Goal: Task Accomplishment & Management: Use online tool/utility

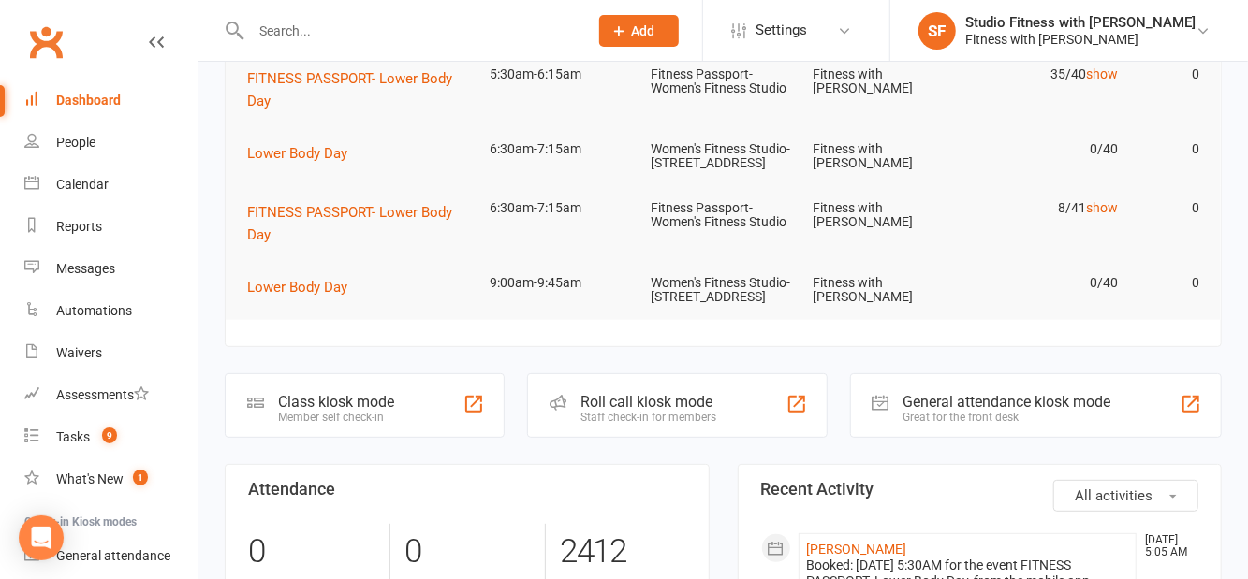
click at [408, 438] on div "Class kiosk mode Member self check-in" at bounding box center [365, 406] width 280 height 65
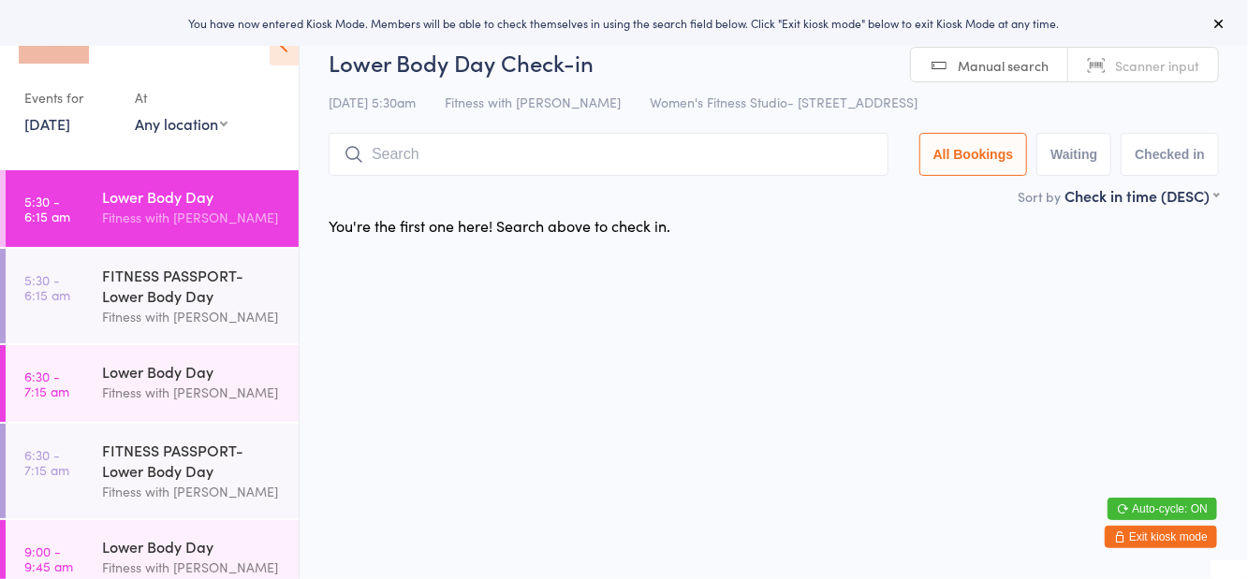
click at [195, 132] on select "Any location Women's Fitness Studio- [STREET_ADDRESS], [GEOGRAPHIC_DATA] Fitnes…" at bounding box center [181, 123] width 93 height 21
select select "1"
click at [135, 113] on select "Any location Women's Fitness Studio- [STREET_ADDRESS], [GEOGRAPHIC_DATA] Fitnes…" at bounding box center [181, 123] width 93 height 21
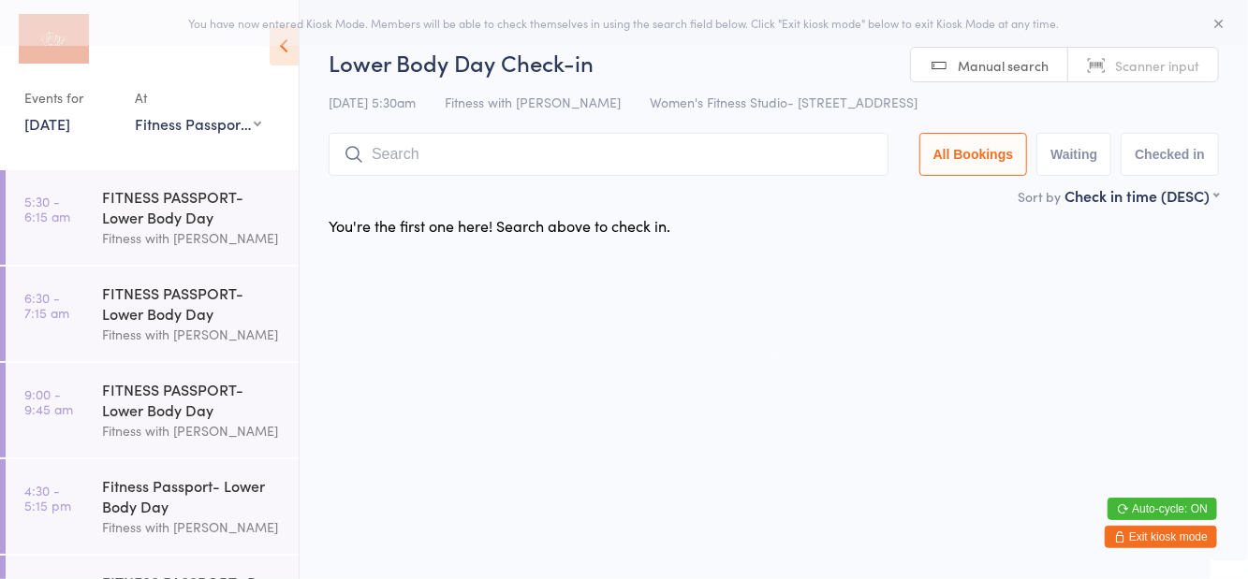
click at [910, 216] on div "You're the first one here! Search above to check in." at bounding box center [774, 225] width 924 height 39
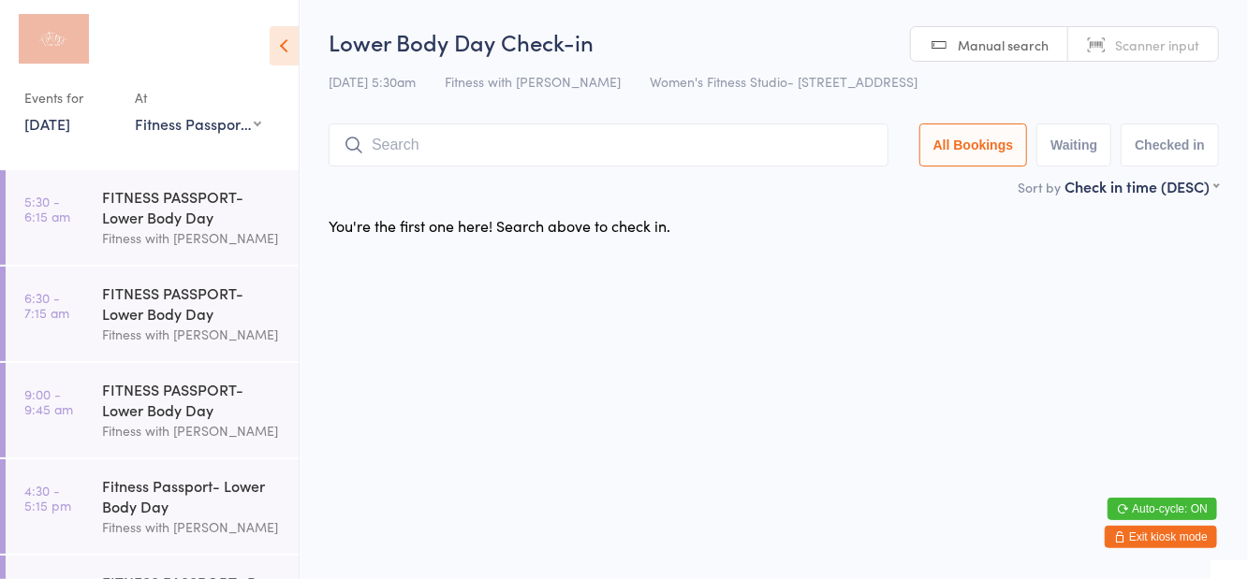
click at [213, 223] on div "FITNESS PASSPORT- Lower Body Day" at bounding box center [192, 206] width 181 height 41
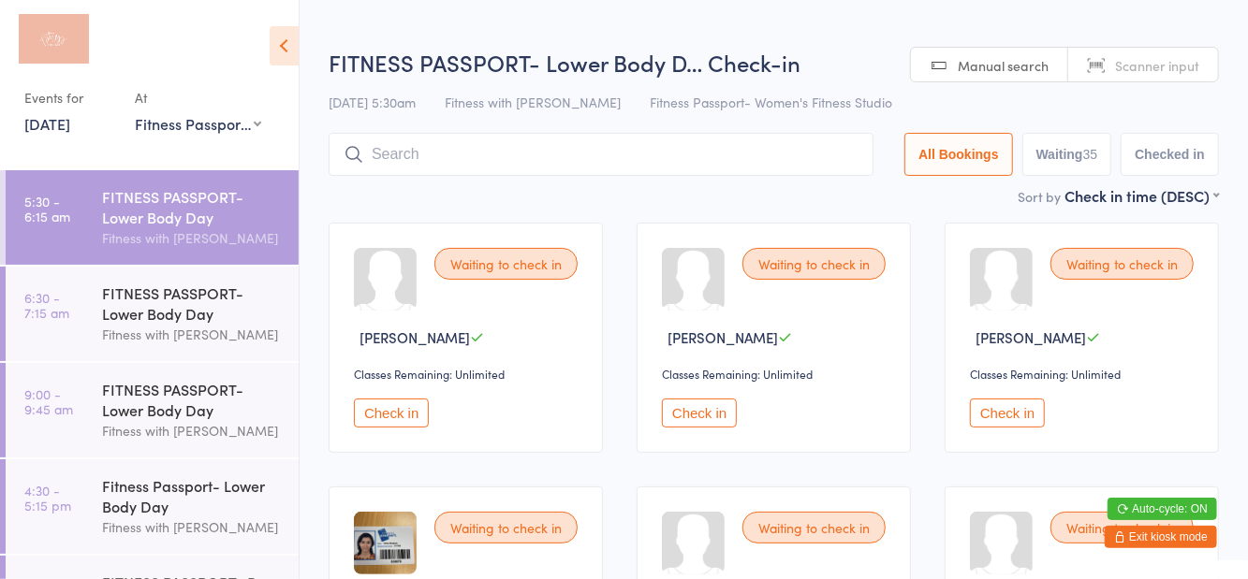
click at [1084, 160] on button "Waiting 35" at bounding box center [1067, 154] width 90 height 43
select select "0"
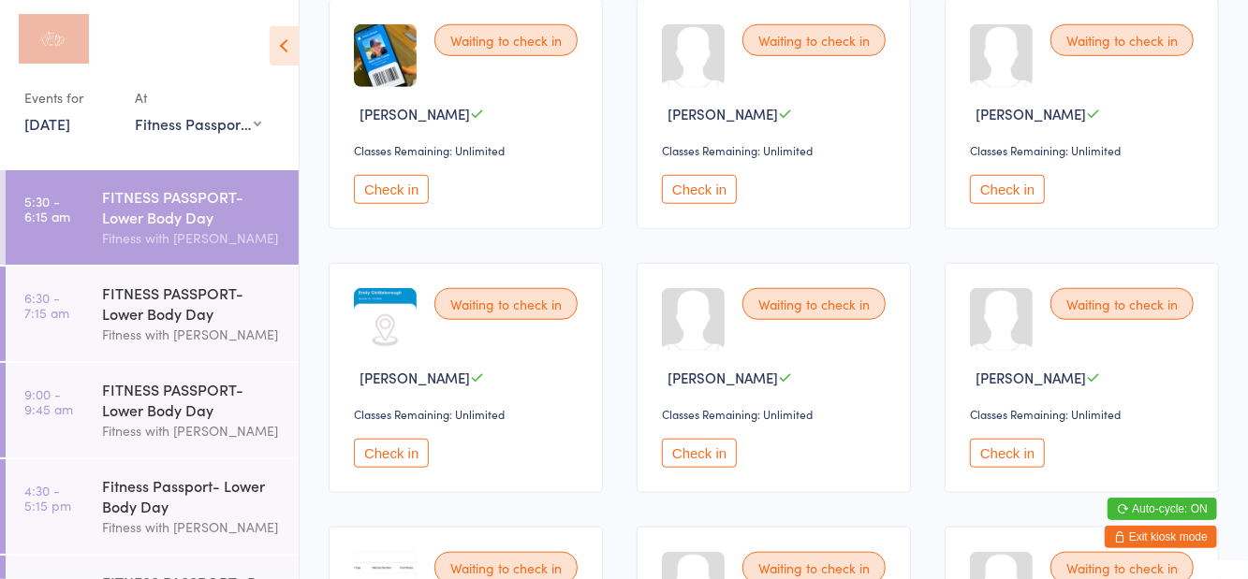
scroll to position [758, 0]
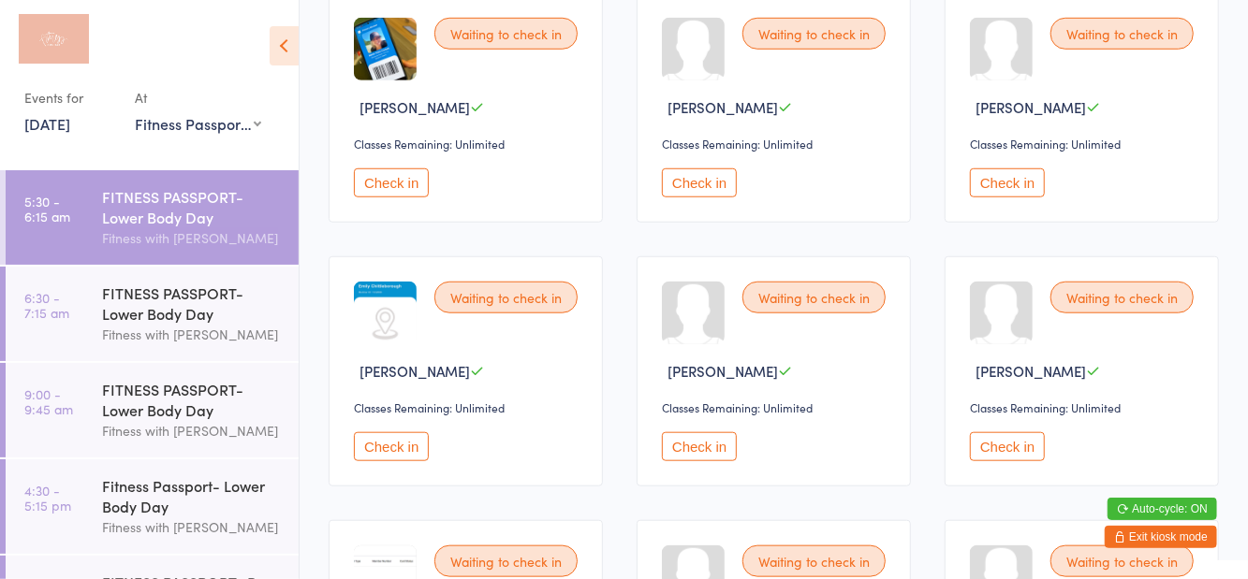
click at [371, 457] on button "Check in" at bounding box center [391, 447] width 75 height 29
click at [983, 185] on button "Check in" at bounding box center [1007, 183] width 75 height 29
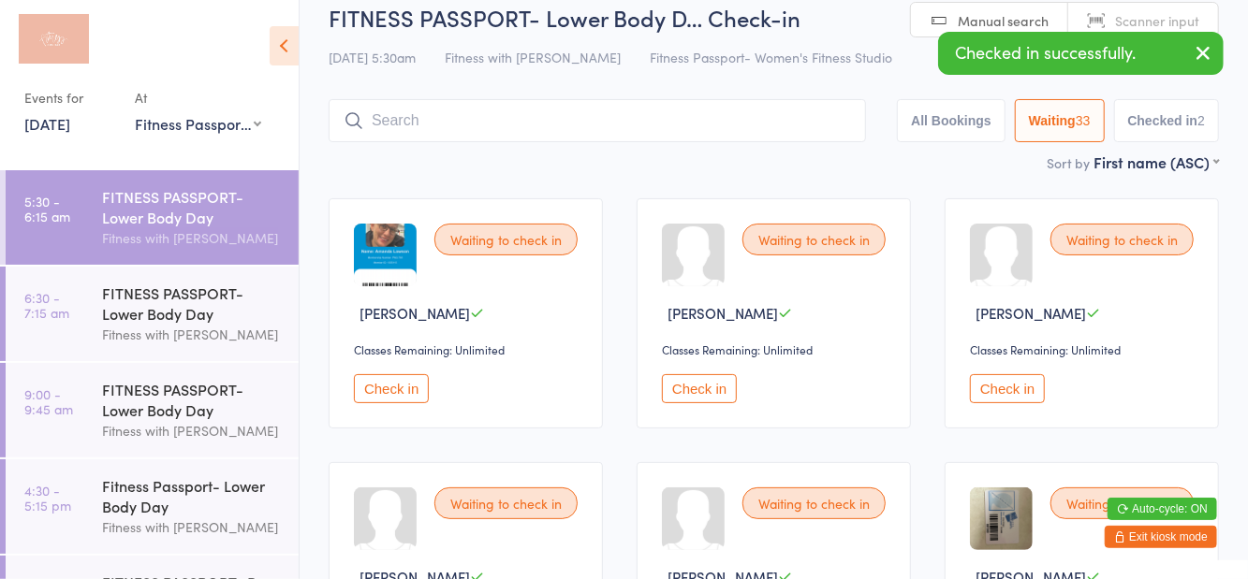
scroll to position [23, 0]
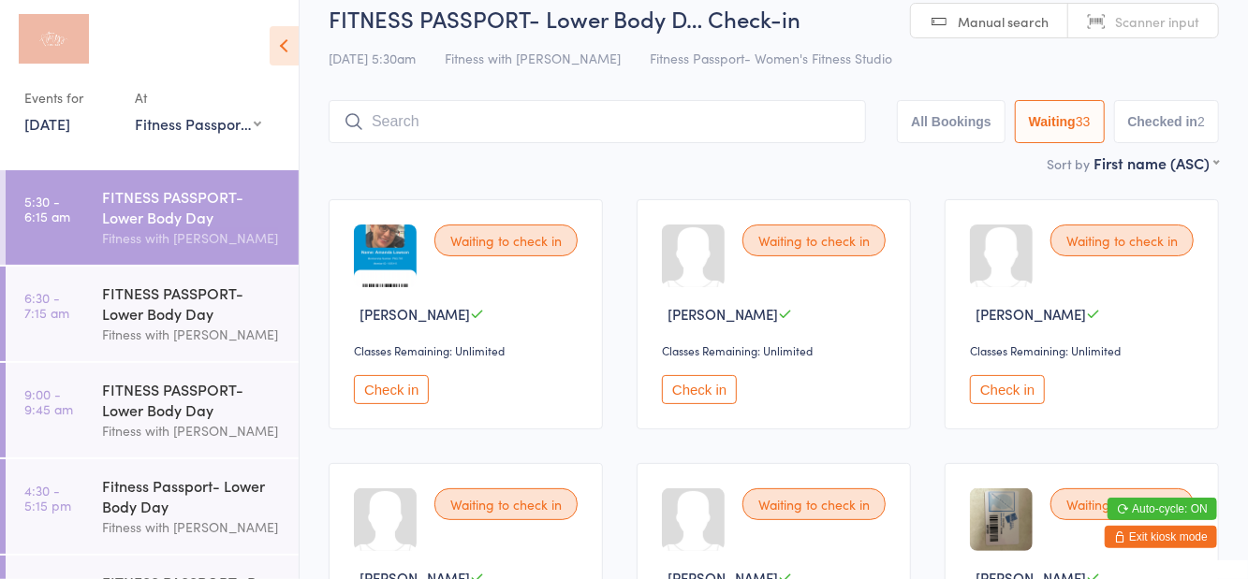
click at [1186, 143] on button "Checked in 2" at bounding box center [1167, 121] width 106 height 43
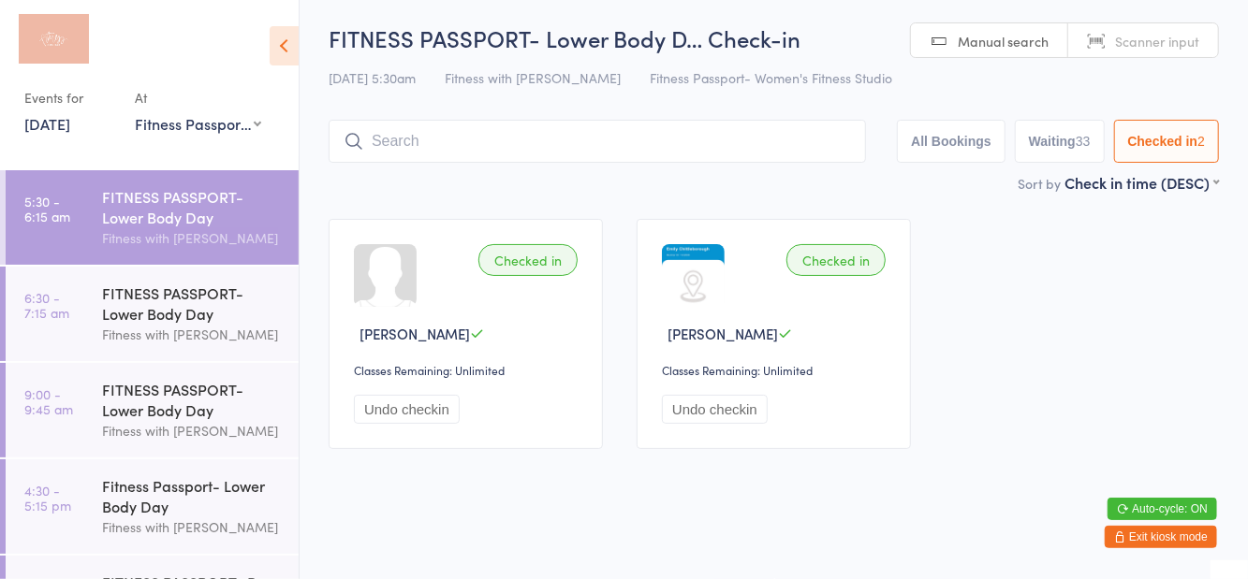
click at [1063, 146] on button "Waiting 33" at bounding box center [1060, 141] width 90 height 43
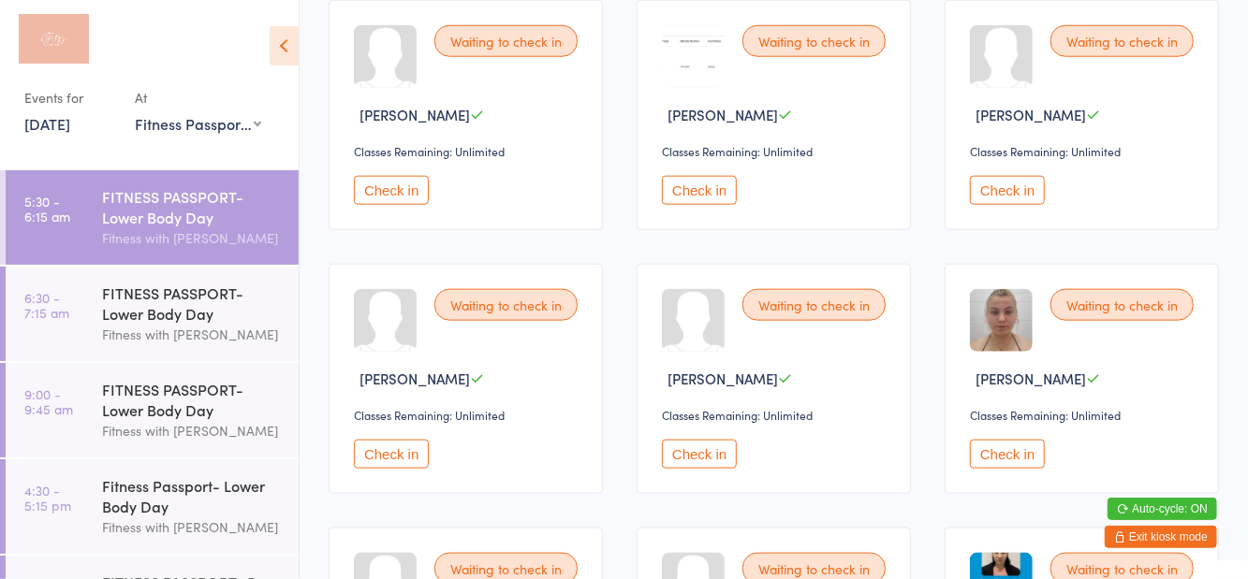
scroll to position [1024, 0]
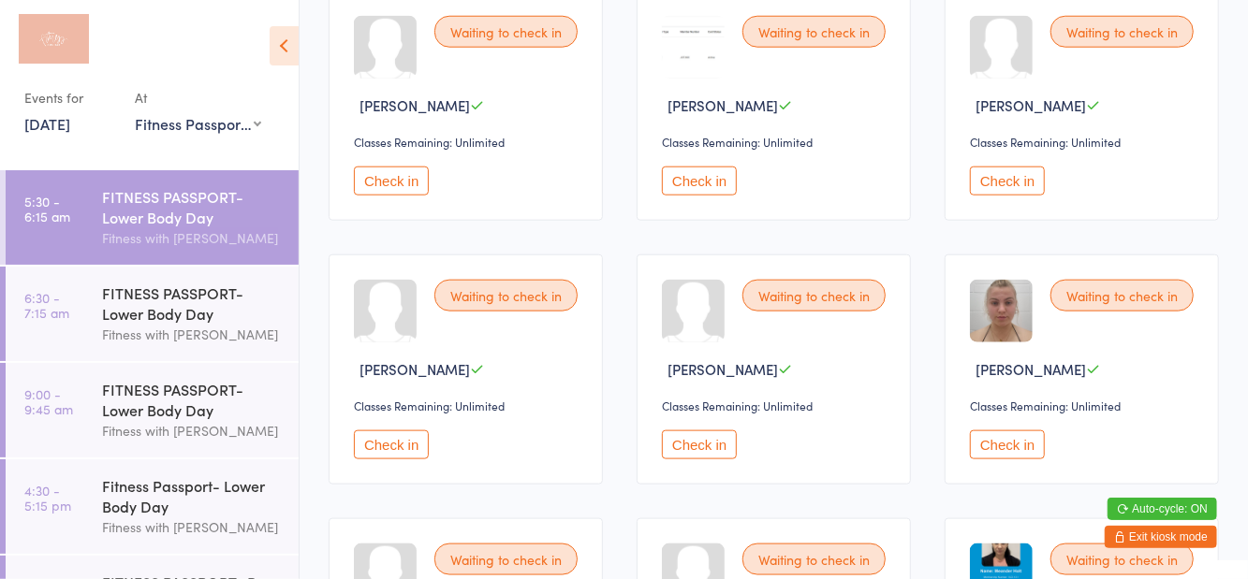
click at [726, 451] on button "Check in" at bounding box center [699, 445] width 75 height 29
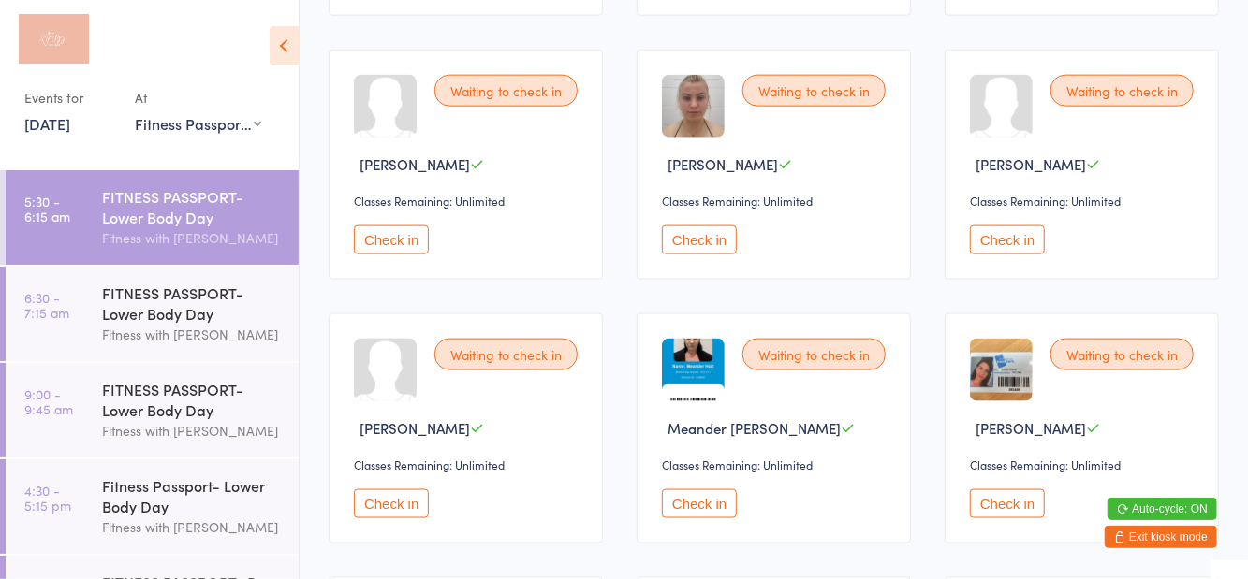
scroll to position [1269, 0]
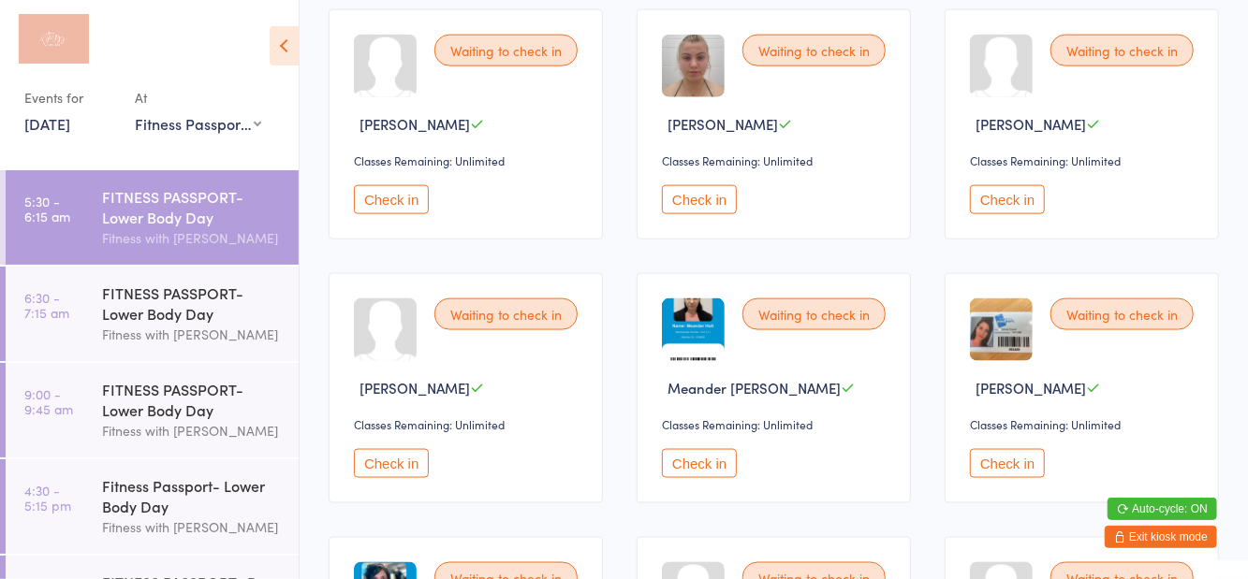
click at [381, 458] on button "Check in" at bounding box center [391, 463] width 75 height 29
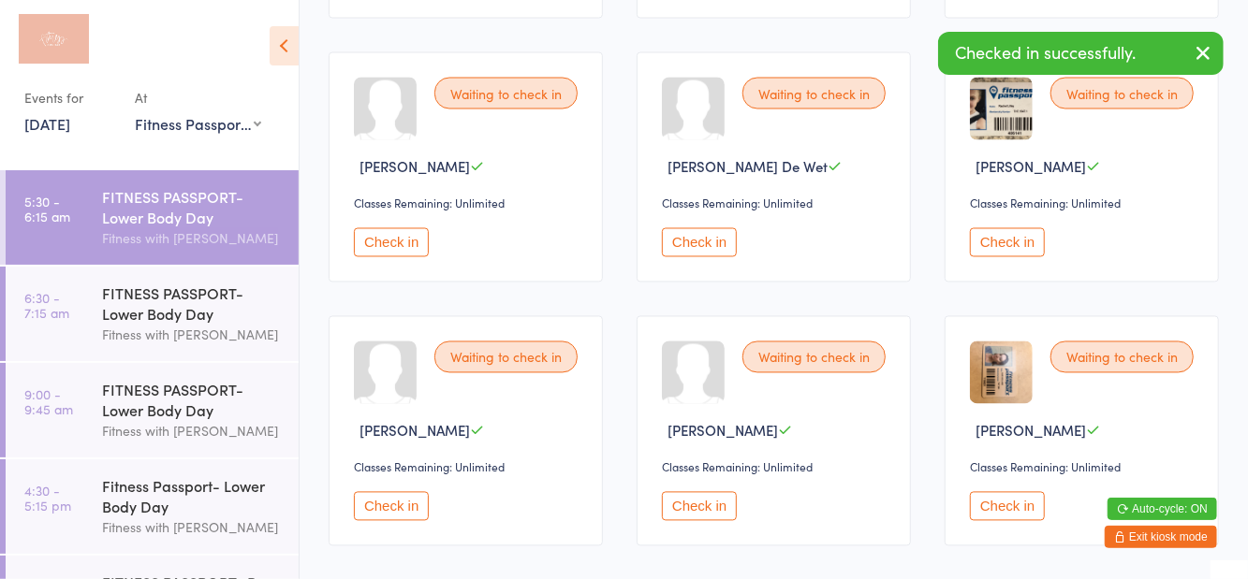
scroll to position [1755, 0]
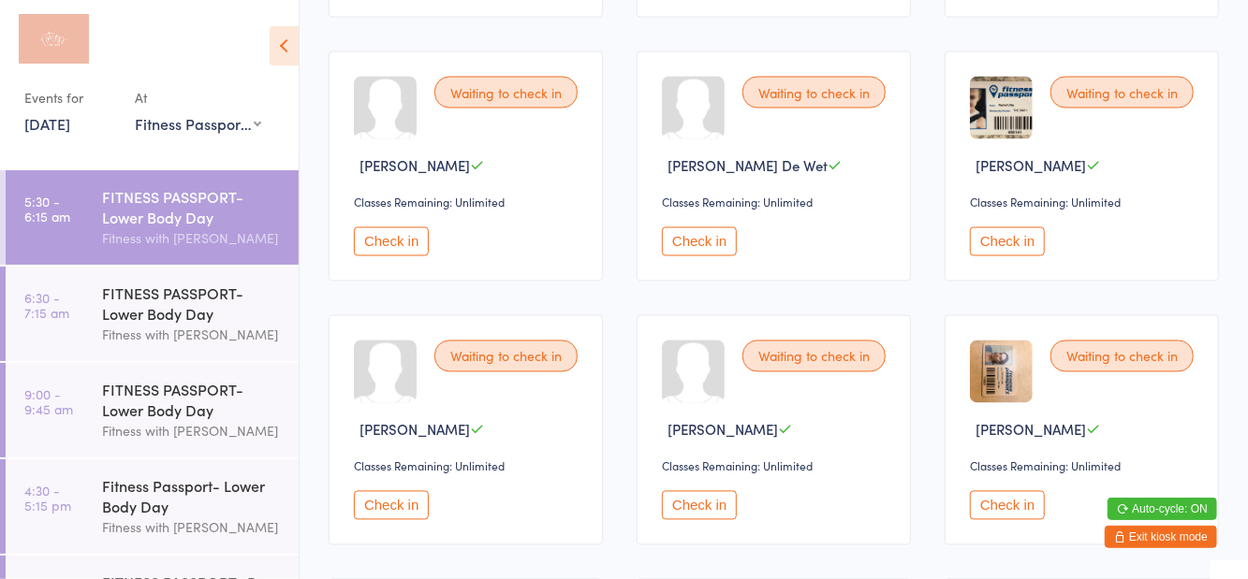
click at [410, 499] on button "Check in" at bounding box center [391, 505] width 75 height 29
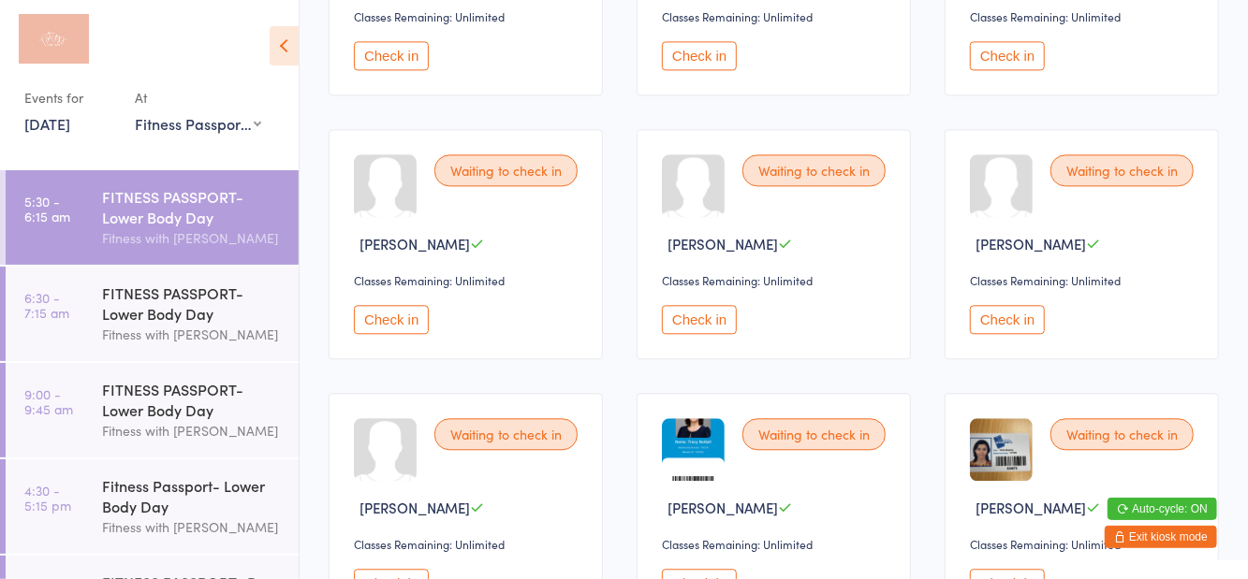
scroll to position [2207, 0]
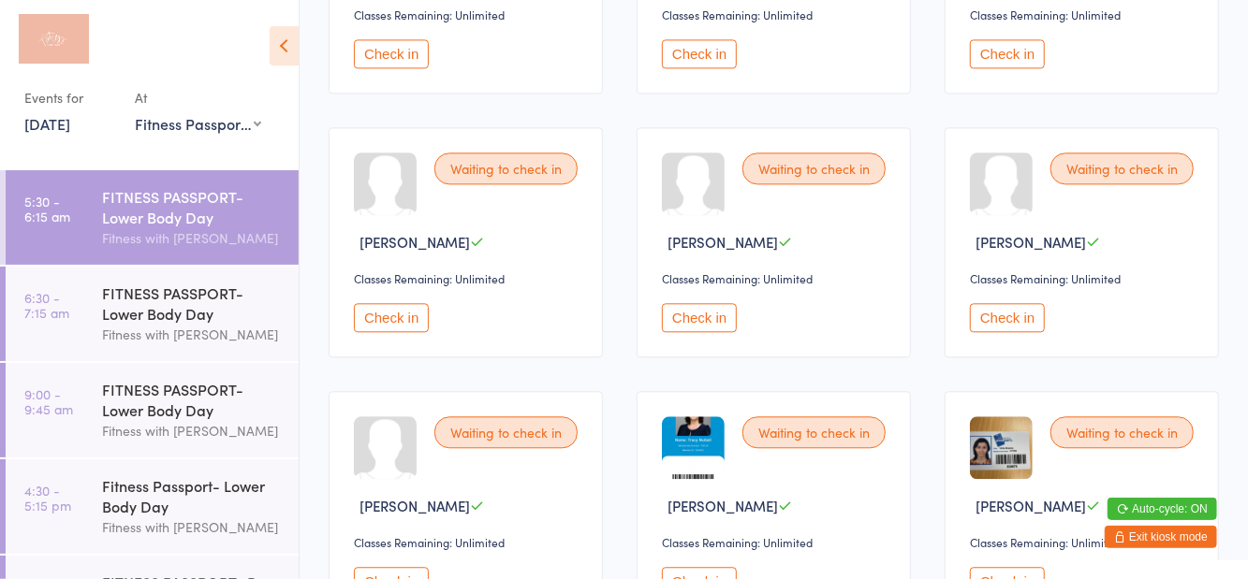
click at [404, 305] on button "Check in" at bounding box center [391, 317] width 75 height 29
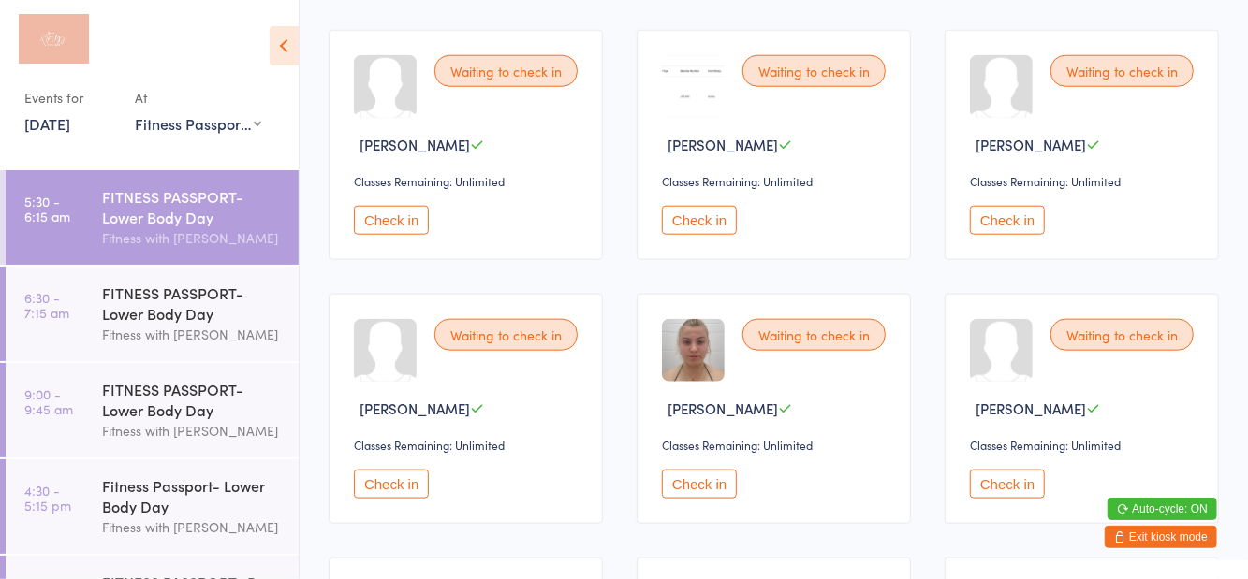
scroll to position [980, 0]
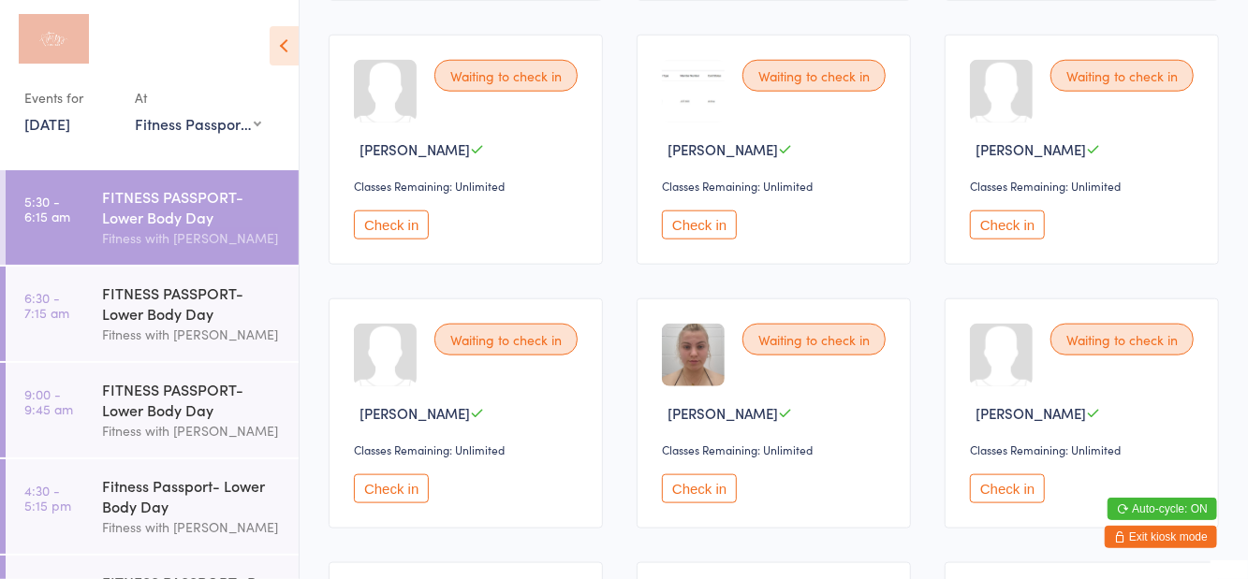
click at [707, 217] on button "Check in" at bounding box center [699, 225] width 75 height 29
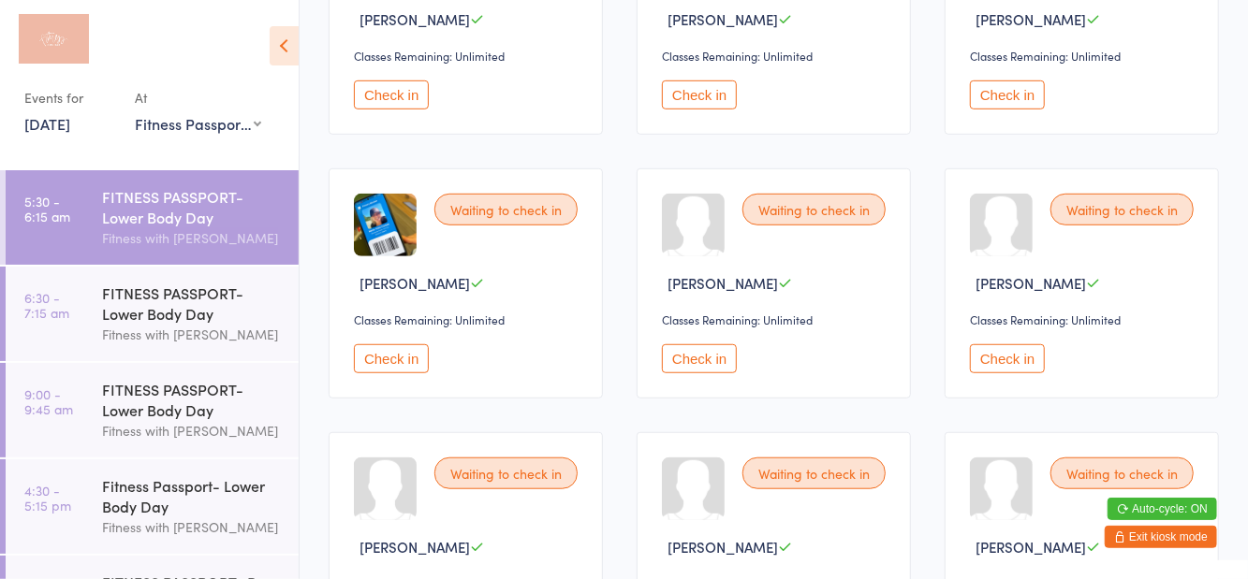
scroll to position [0, 0]
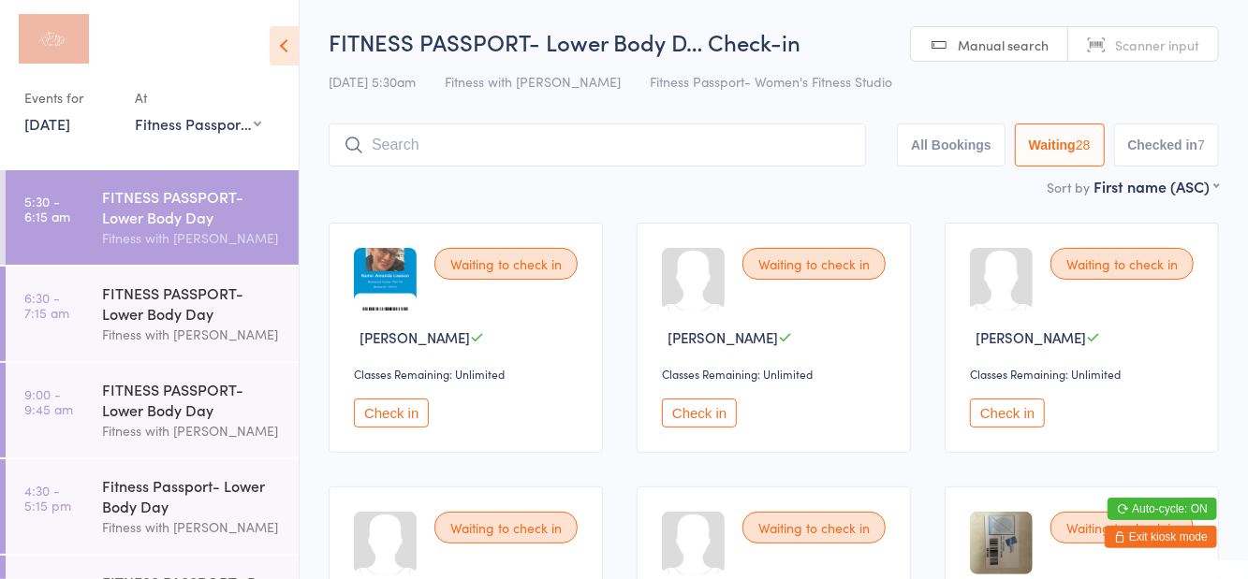
click at [1144, 149] on button "Checked in 7" at bounding box center [1167, 145] width 106 height 43
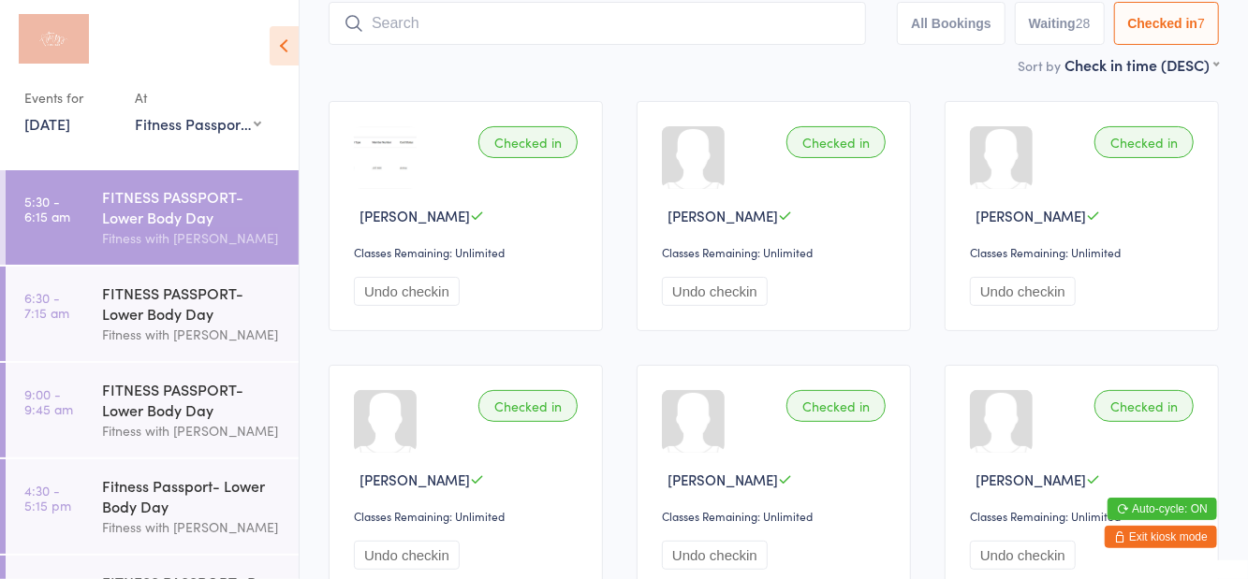
scroll to position [112, 0]
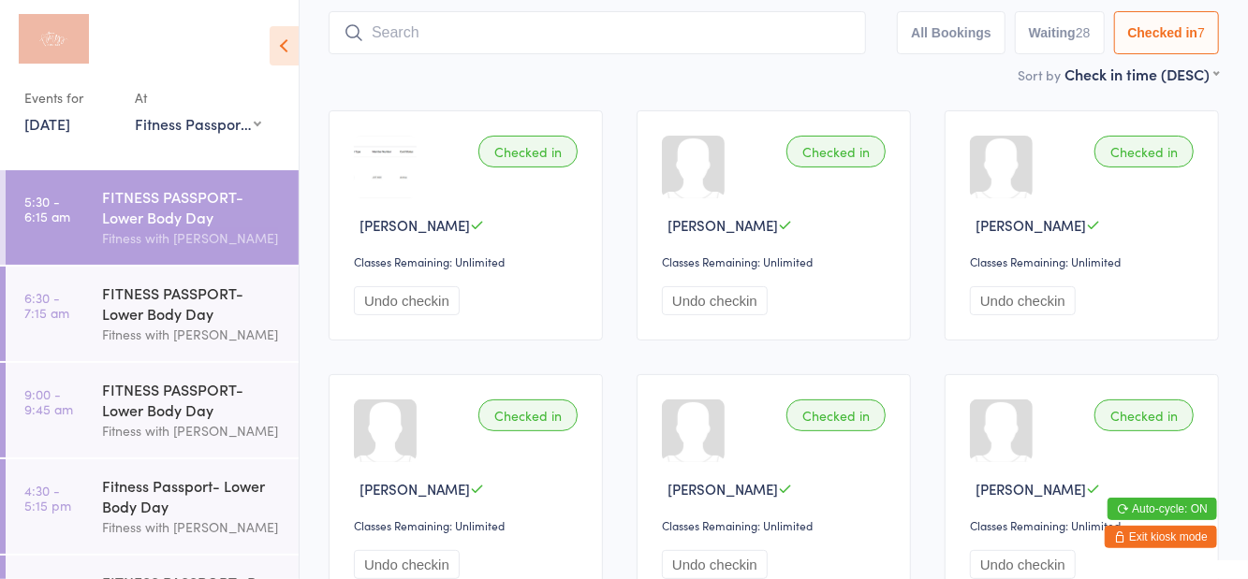
click at [1048, 37] on button "Waiting 28" at bounding box center [1060, 32] width 90 height 43
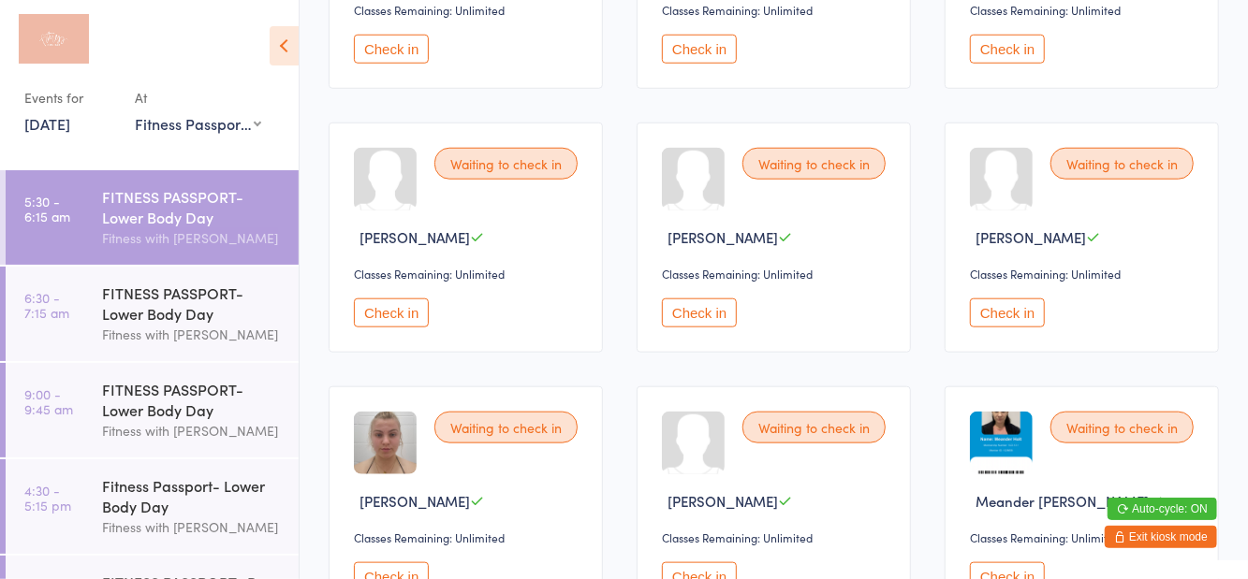
scroll to position [895, 0]
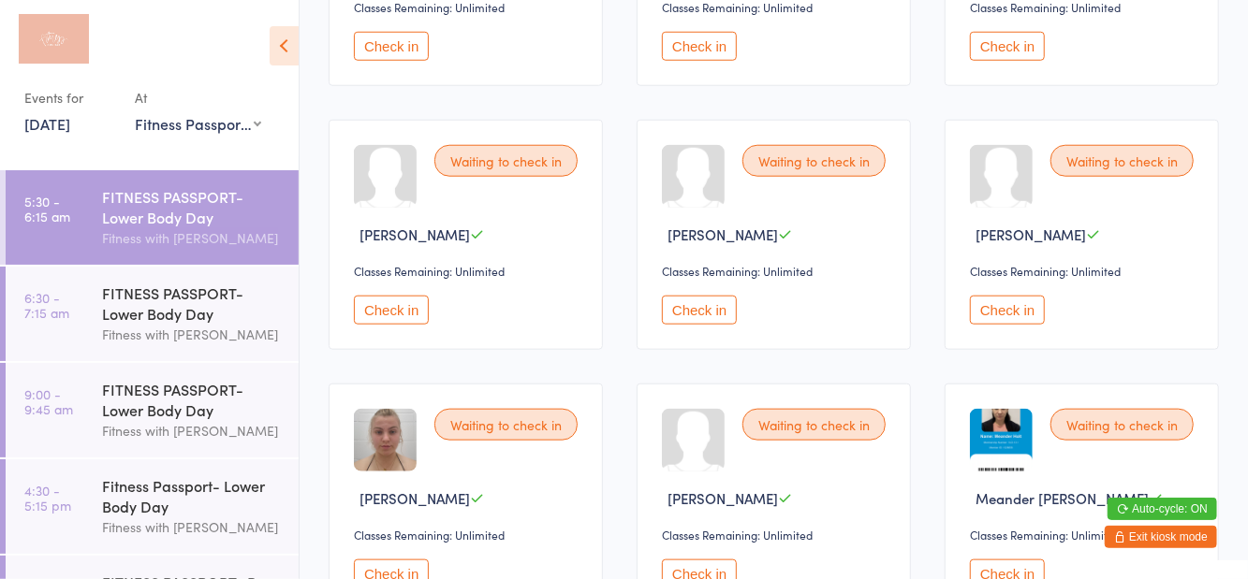
click at [400, 307] on button "Check in" at bounding box center [391, 310] width 75 height 29
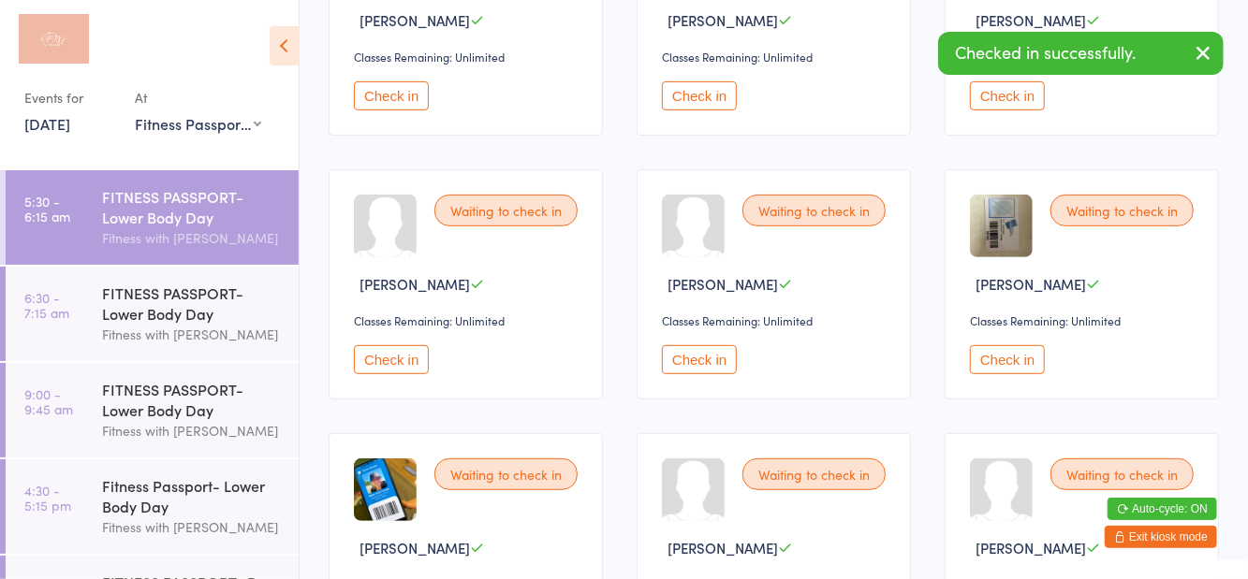
scroll to position [0, 0]
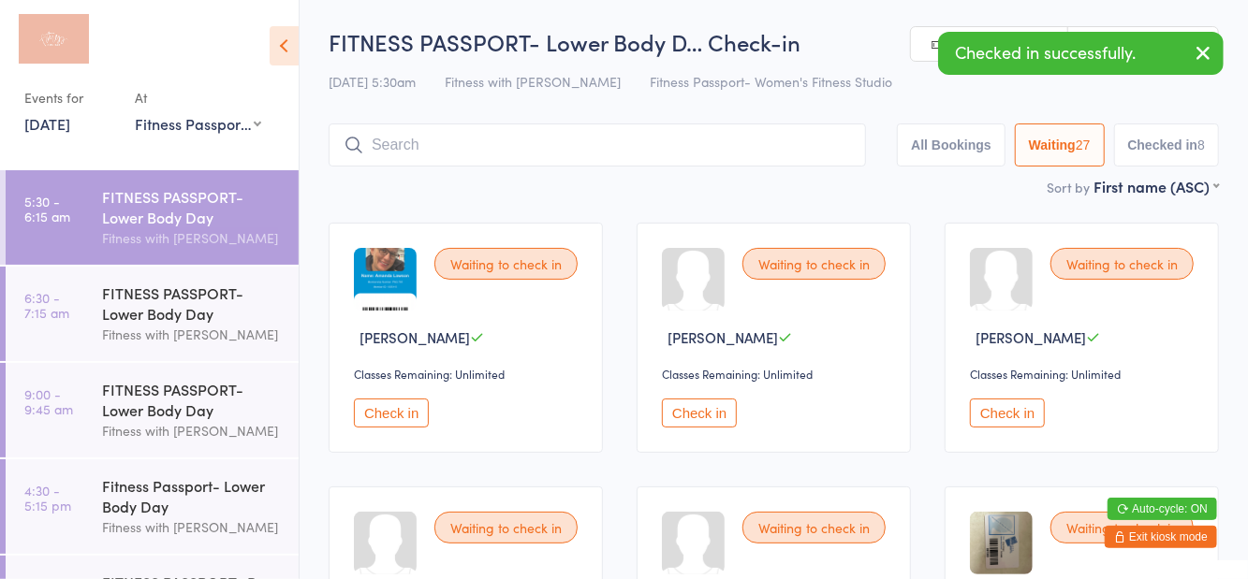
click at [405, 418] on button "Check in" at bounding box center [391, 413] width 75 height 29
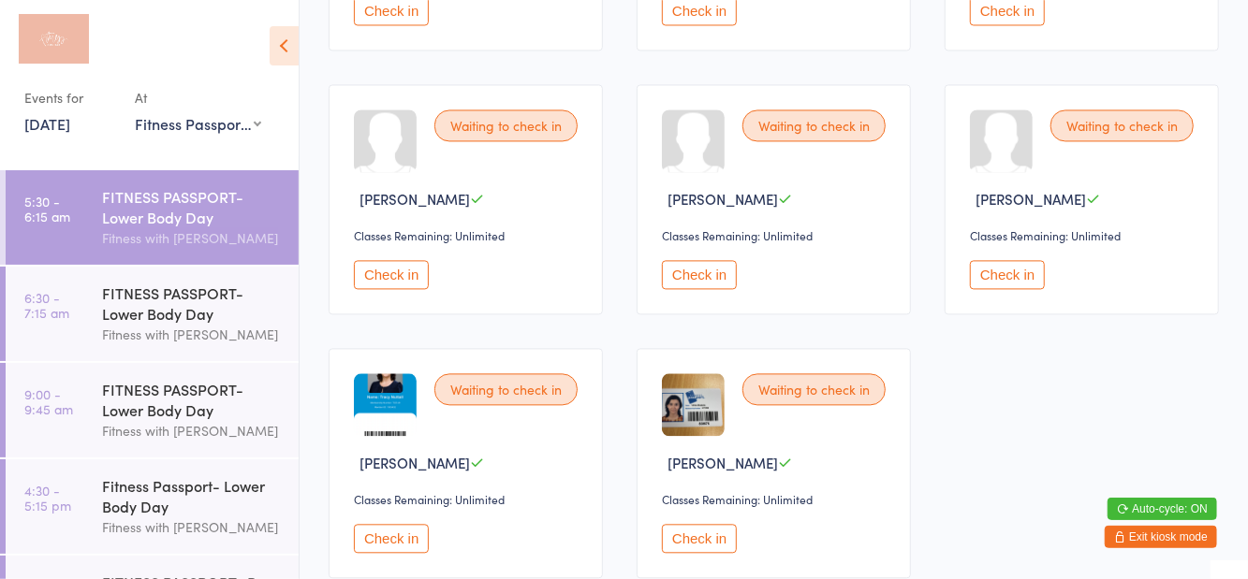
scroll to position [2018, 0]
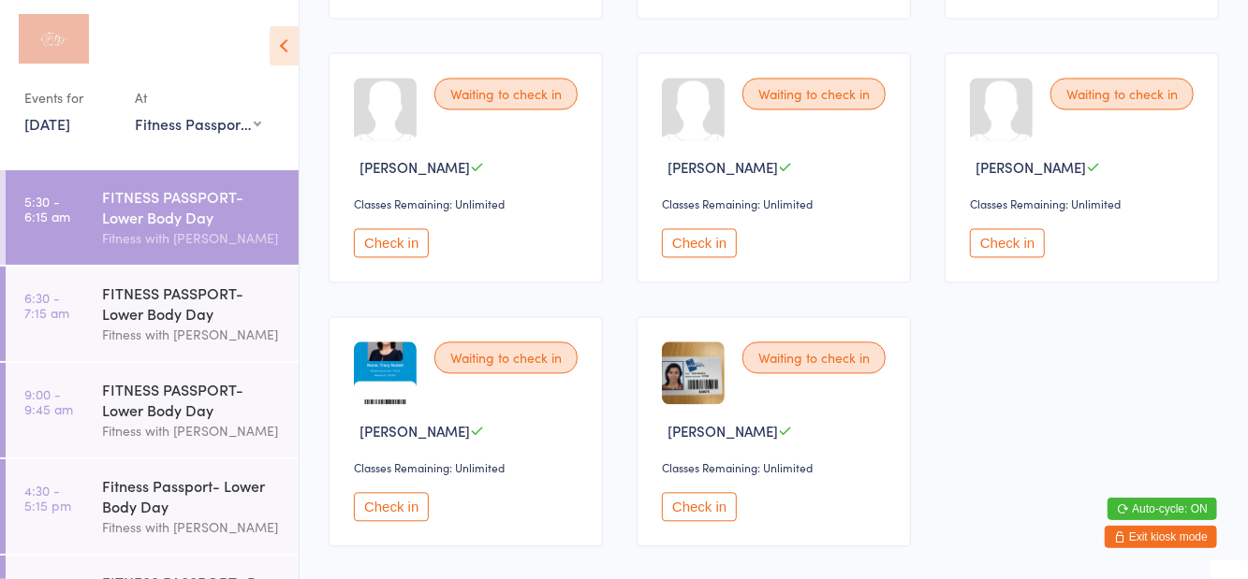
click at [1013, 239] on button "Check in" at bounding box center [1007, 242] width 75 height 29
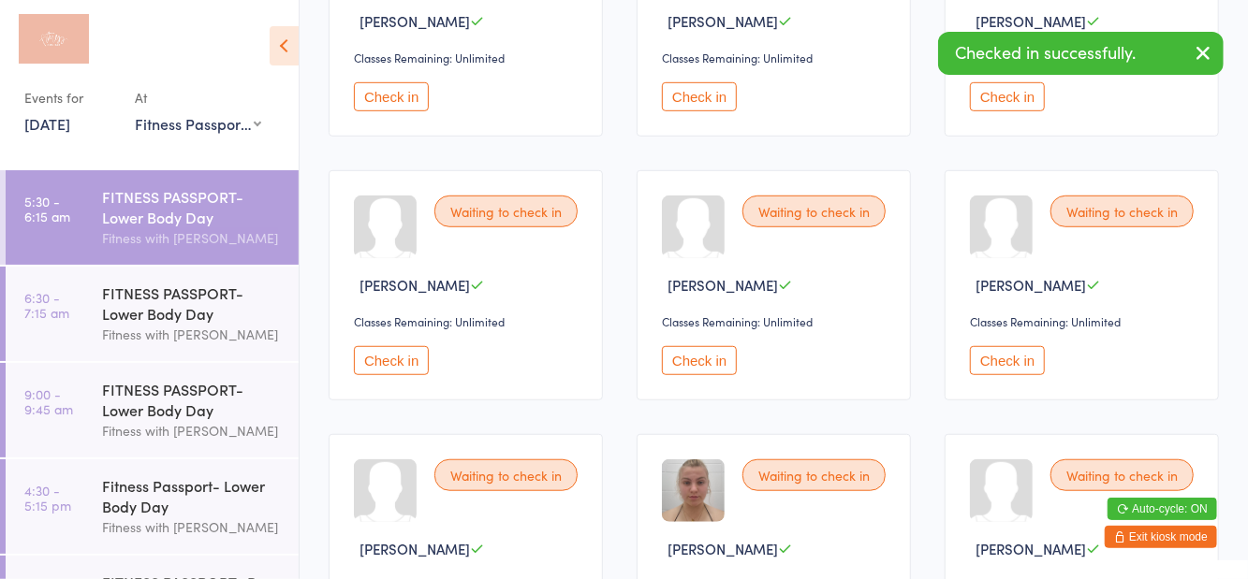
scroll to position [0, 0]
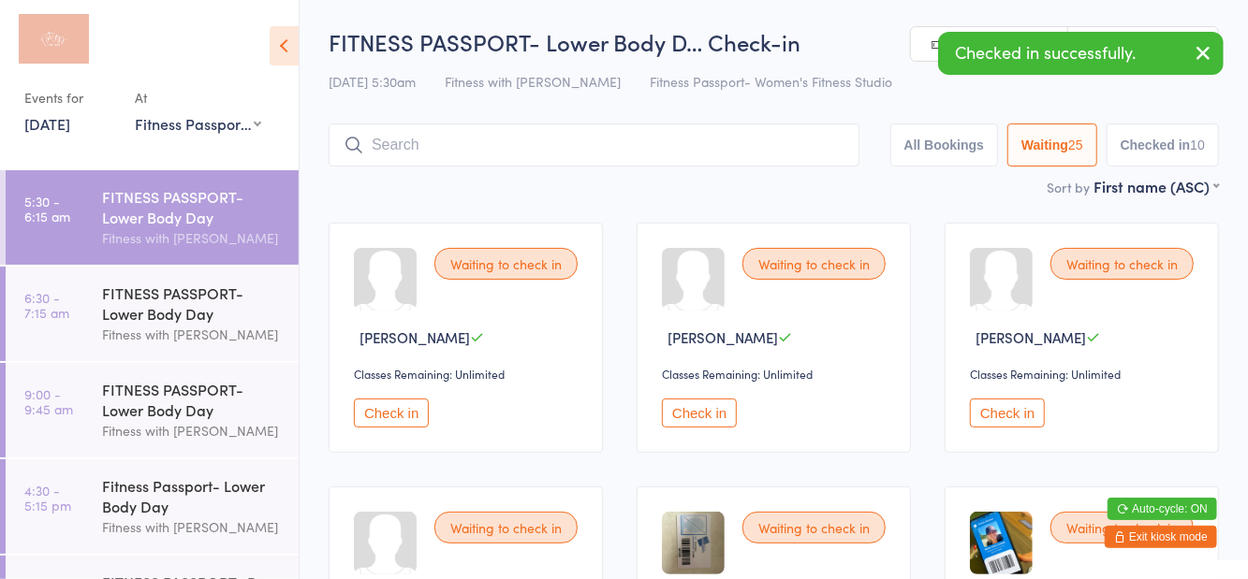
click at [1002, 426] on button "Check in" at bounding box center [1007, 413] width 75 height 29
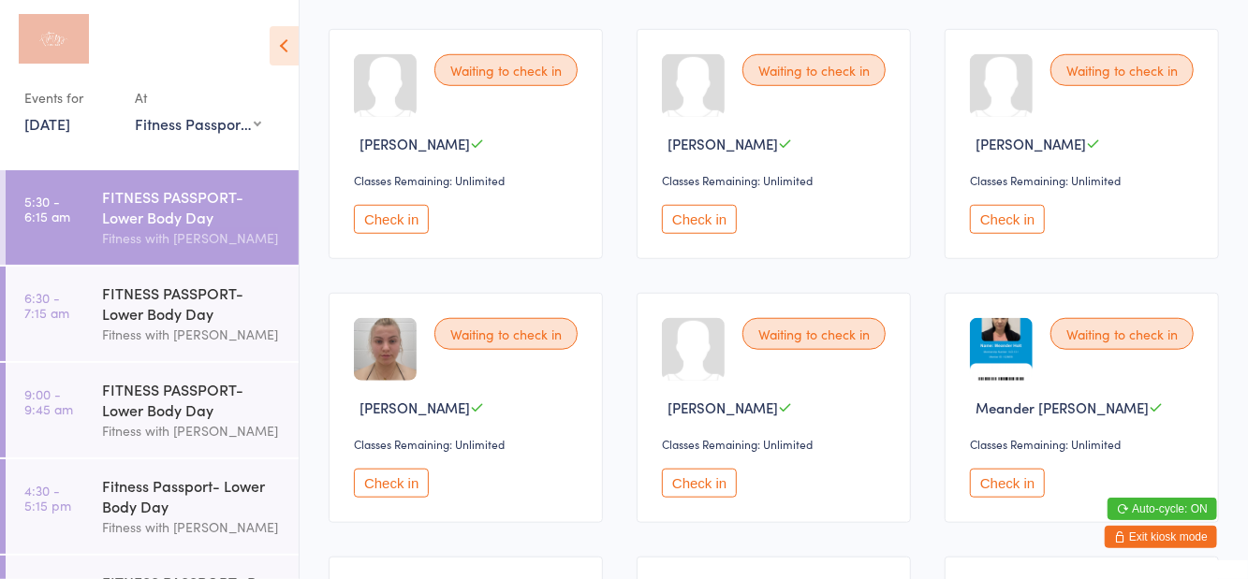
scroll to position [723, 0]
click at [1010, 491] on button "Check in" at bounding box center [1007, 482] width 75 height 29
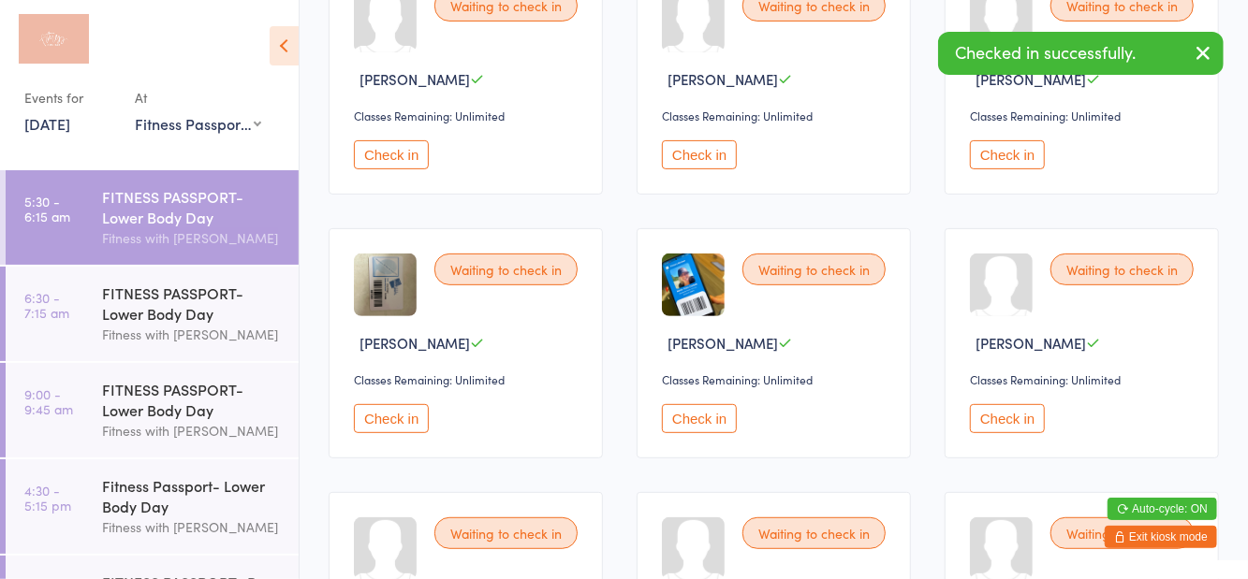
scroll to position [257, 0]
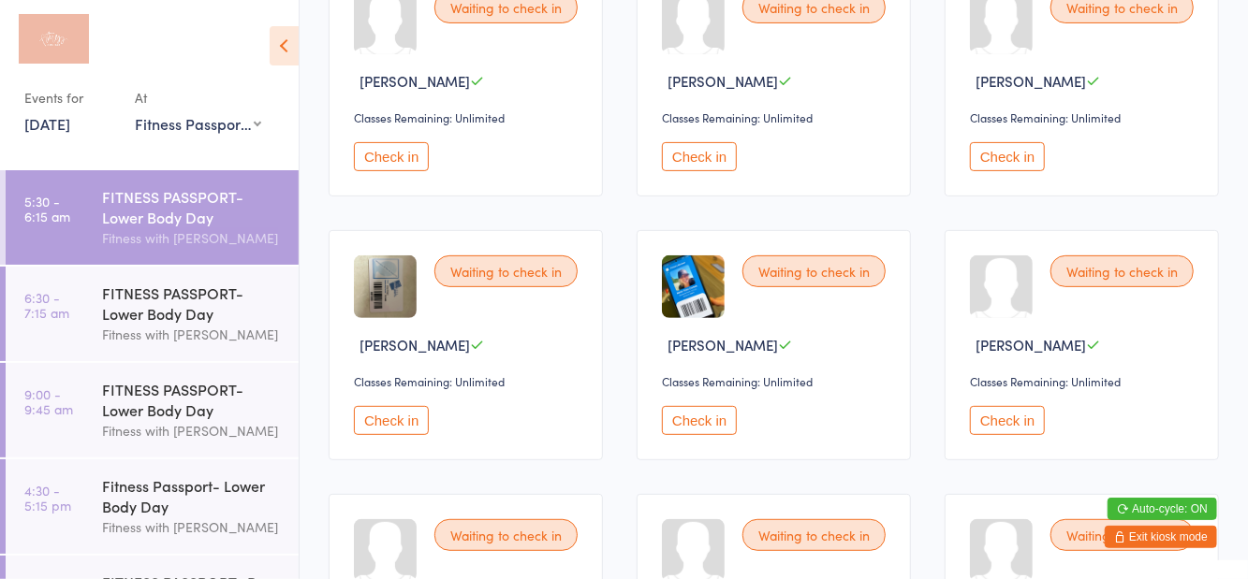
click at [381, 415] on button "Check in" at bounding box center [391, 420] width 75 height 29
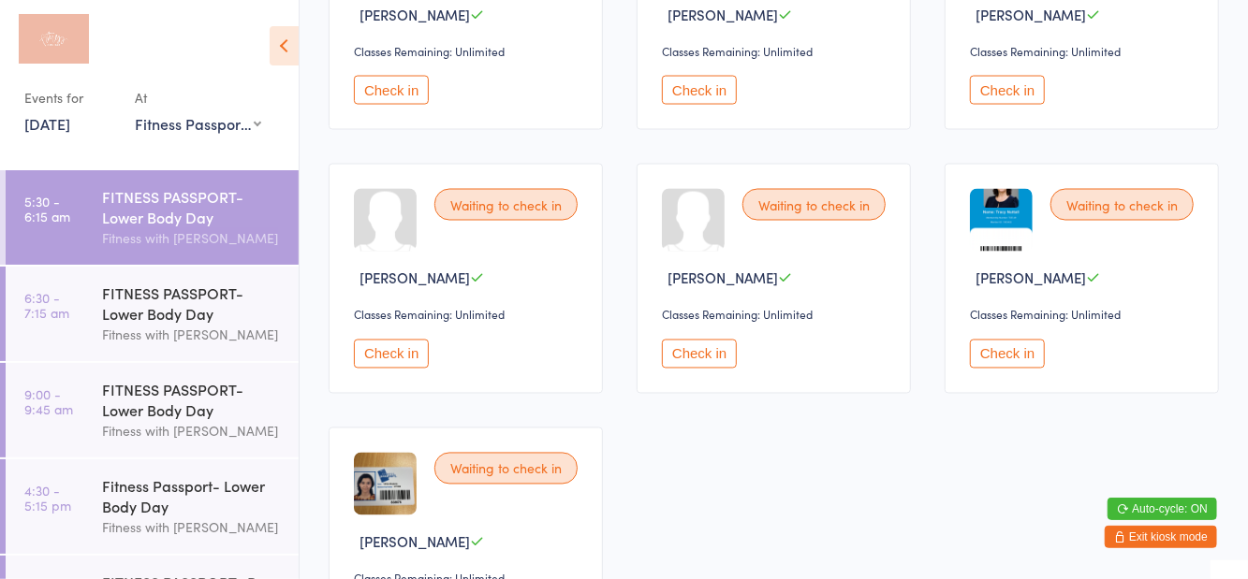
scroll to position [1755, 0]
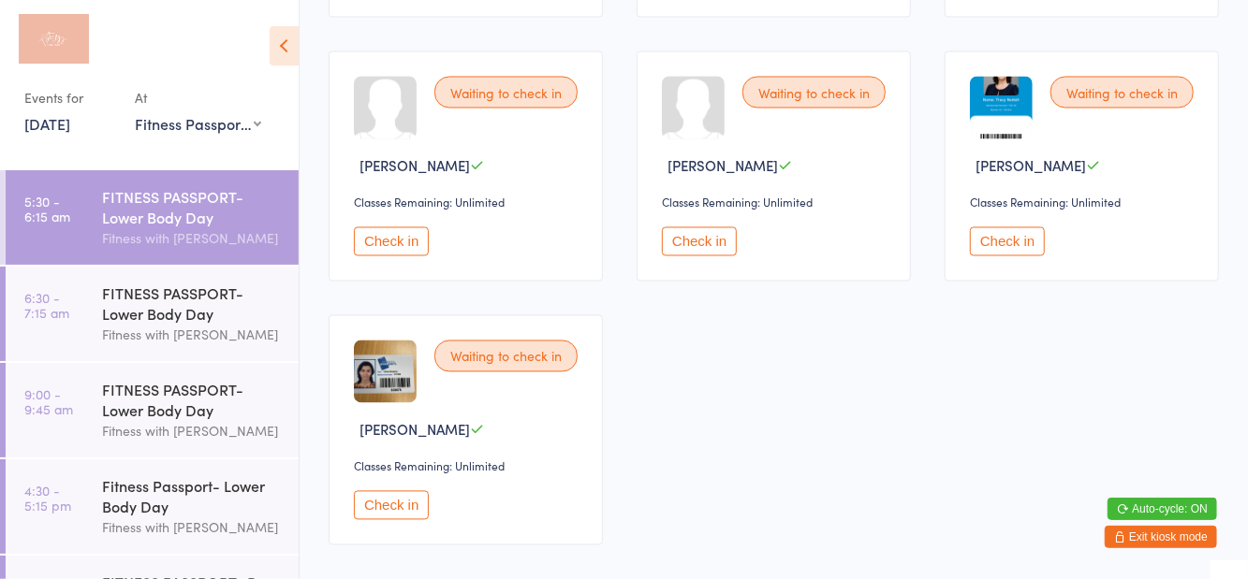
click at [400, 504] on button "Check in" at bounding box center [391, 505] width 75 height 29
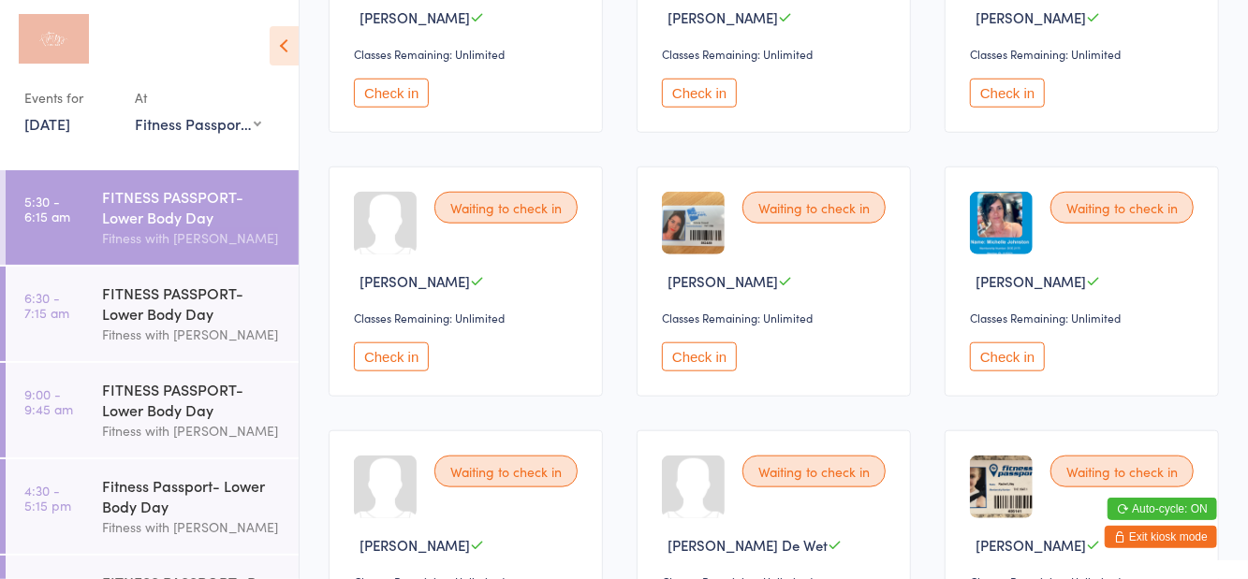
scroll to position [856, 0]
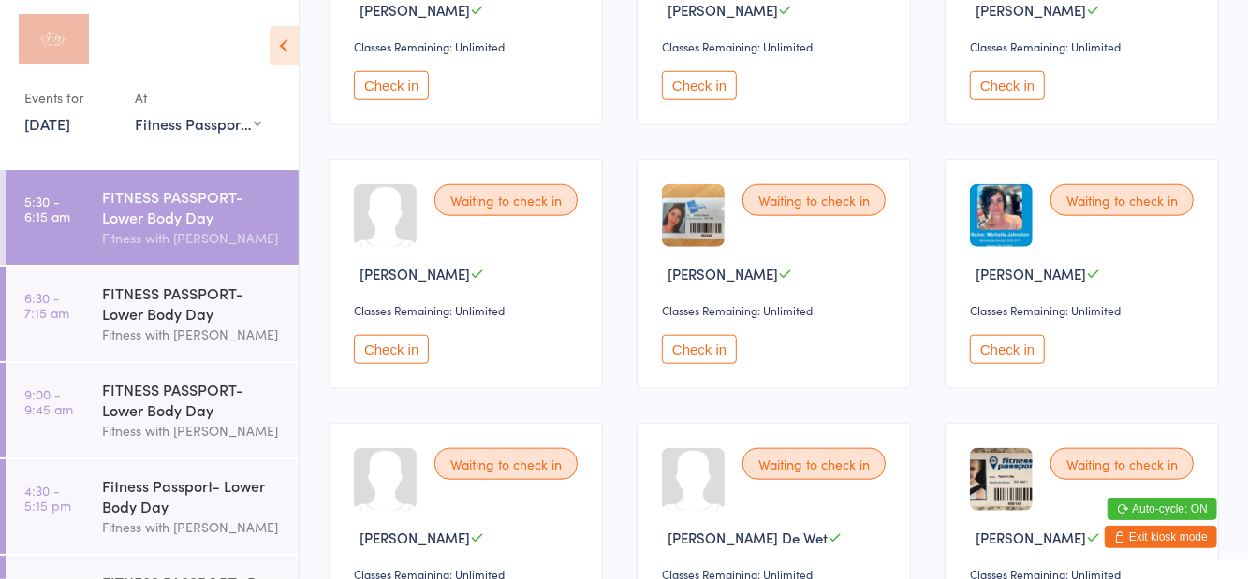
click at [699, 343] on button "Check in" at bounding box center [699, 349] width 75 height 29
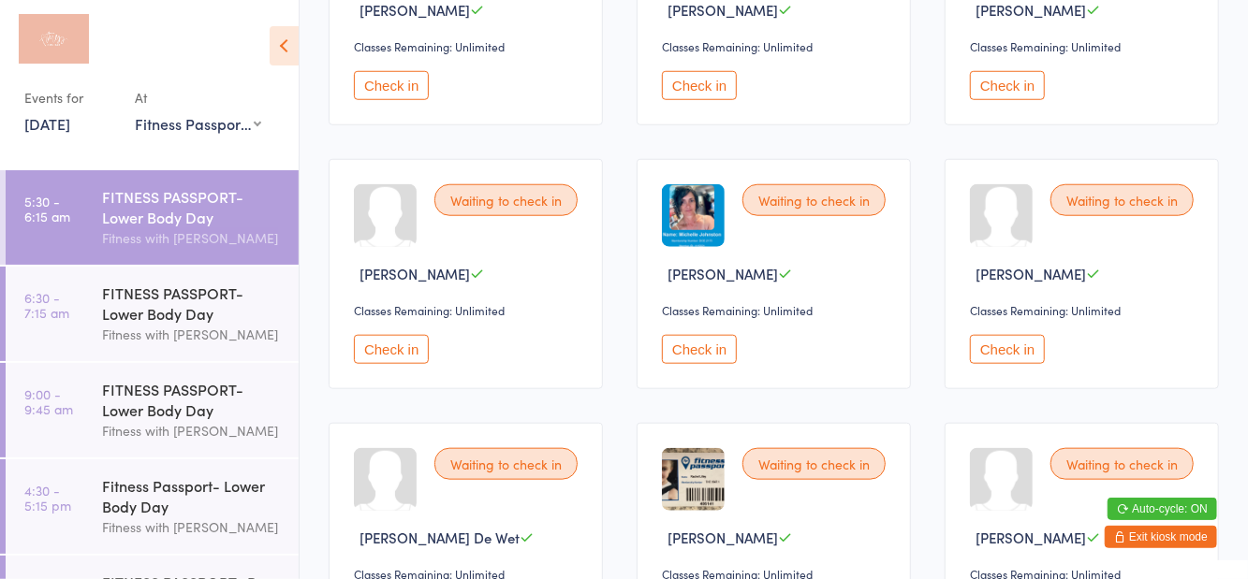
click at [702, 345] on button "Check in" at bounding box center [699, 349] width 75 height 29
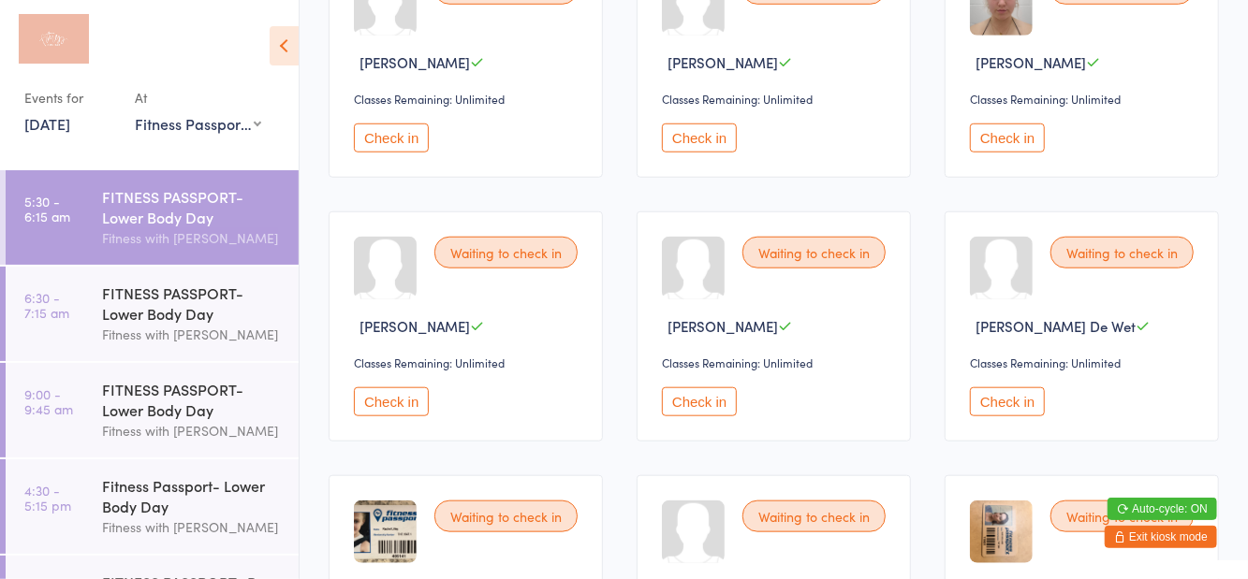
scroll to position [802, 0]
click at [701, 148] on button "Check in" at bounding box center [699, 139] width 75 height 29
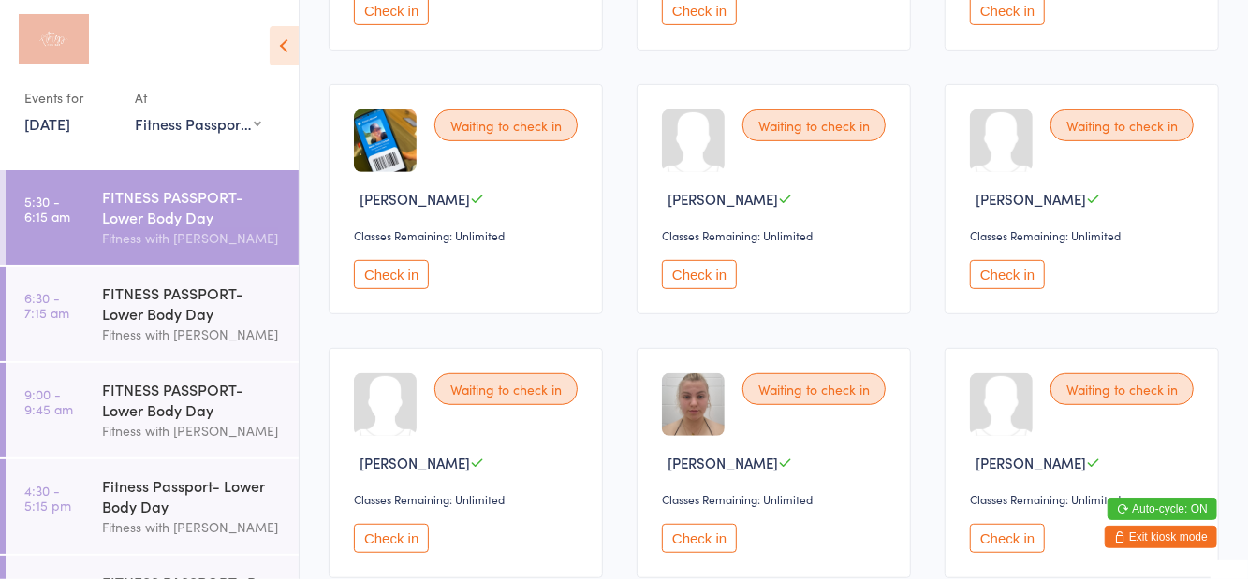
scroll to position [399, 0]
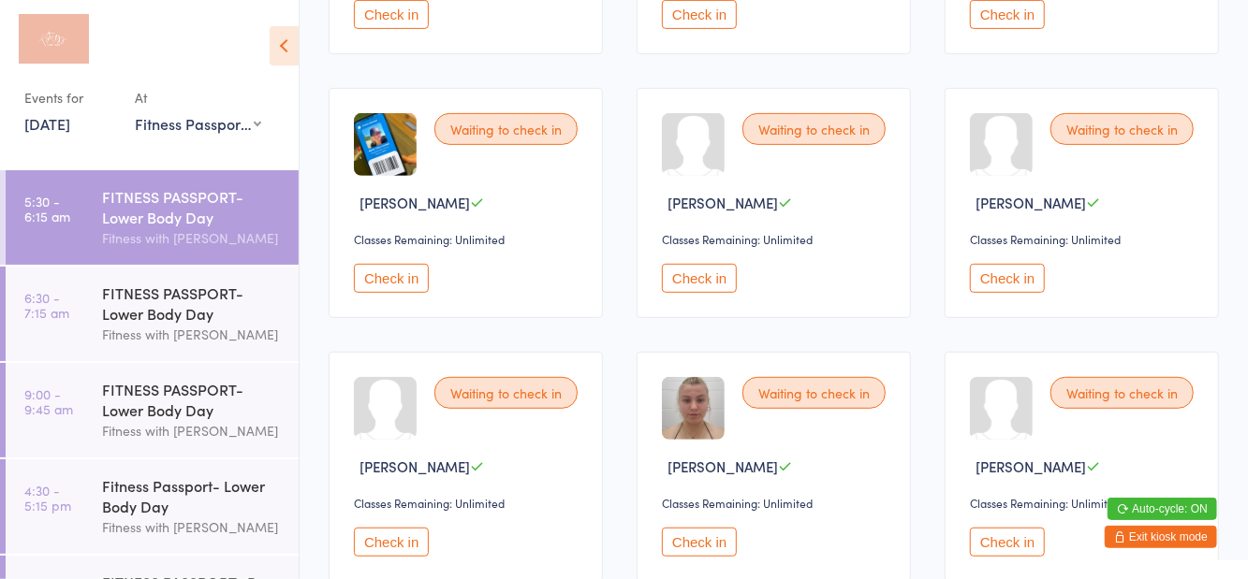
click at [1001, 285] on button "Check in" at bounding box center [1007, 278] width 75 height 29
click at [408, 285] on button "Check in" at bounding box center [391, 278] width 75 height 29
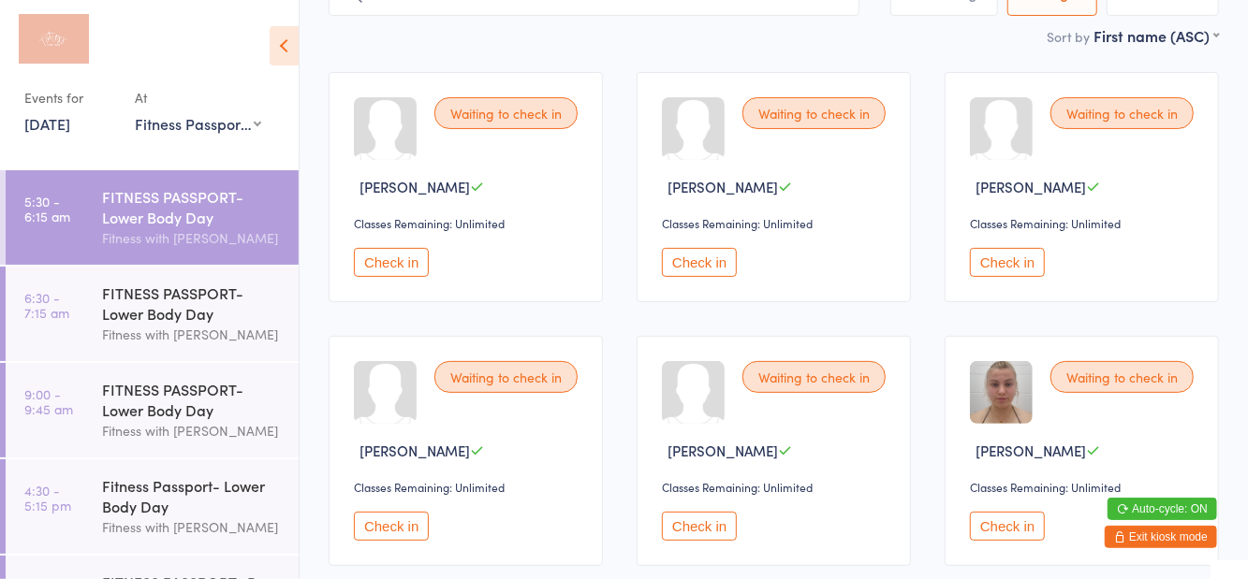
scroll to position [155, 0]
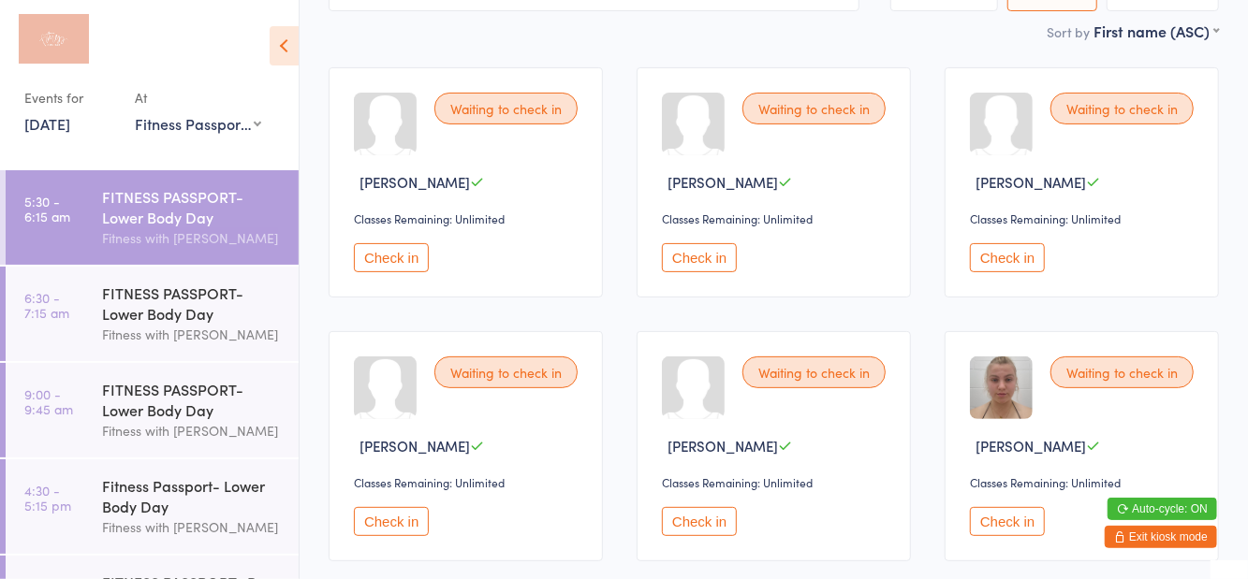
click at [705, 523] on button "Check in" at bounding box center [699, 521] width 75 height 29
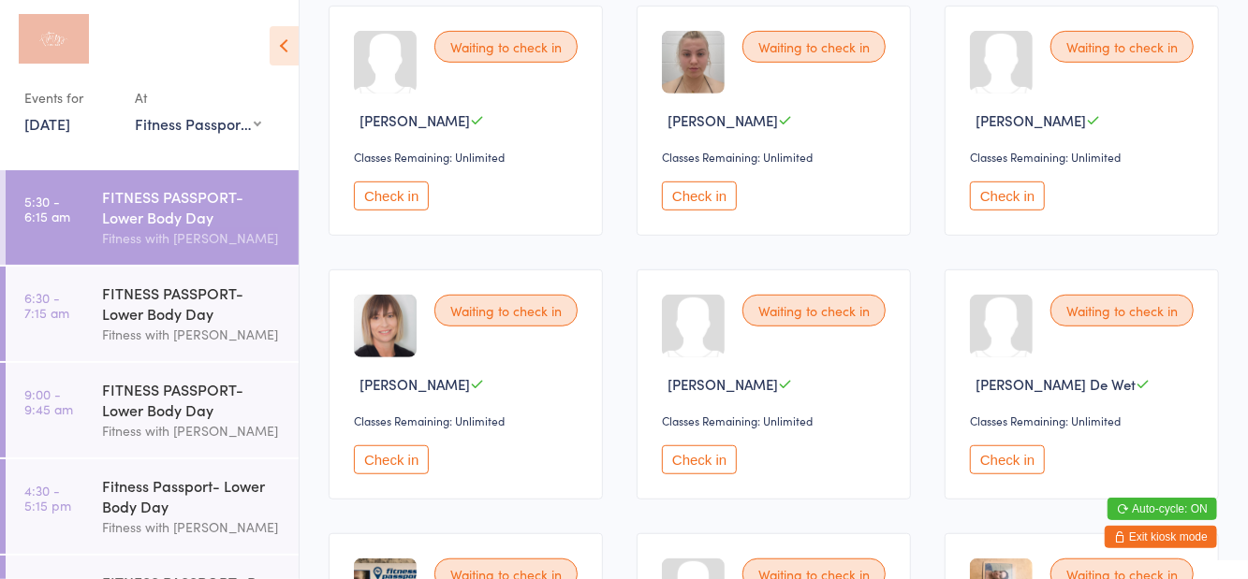
scroll to position [496, 0]
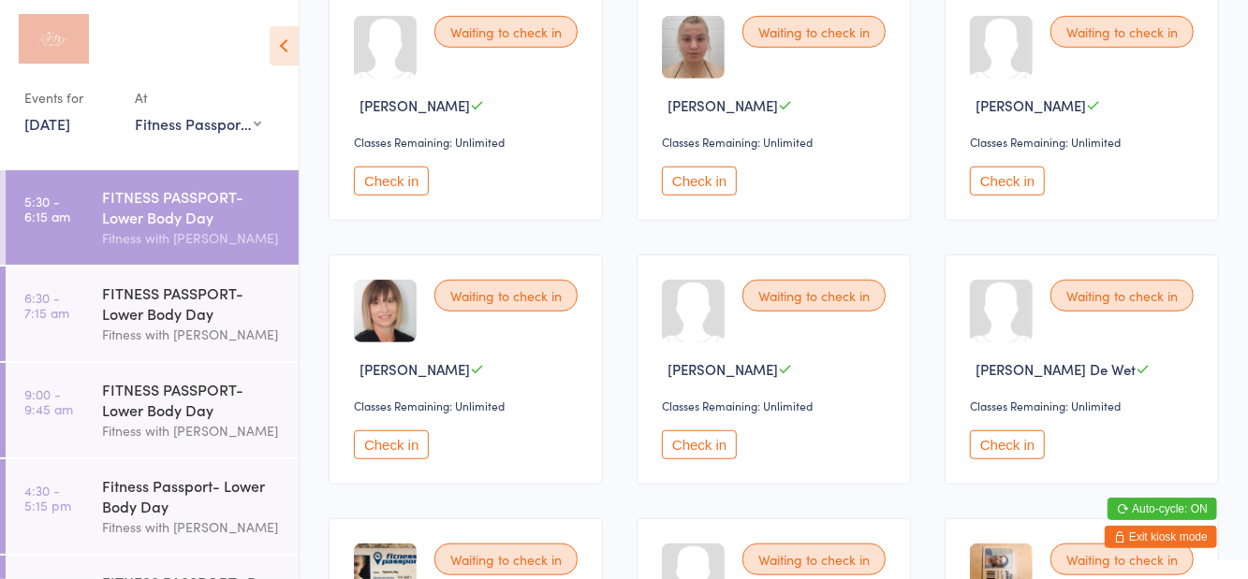
click at [392, 440] on button "Check in" at bounding box center [391, 445] width 75 height 29
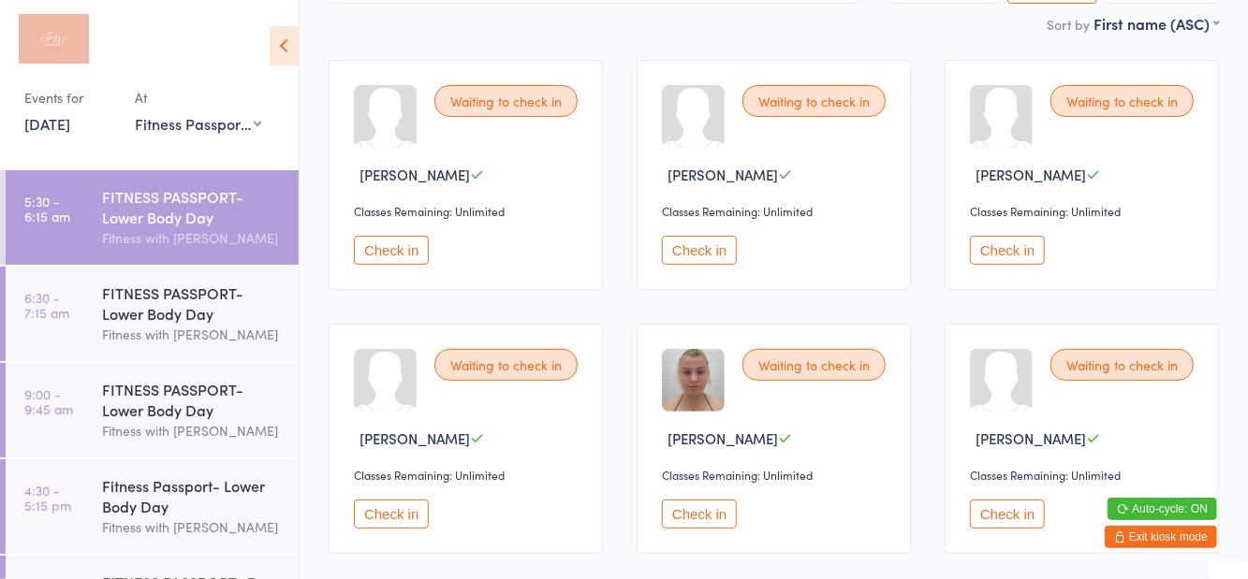
scroll to position [0, 0]
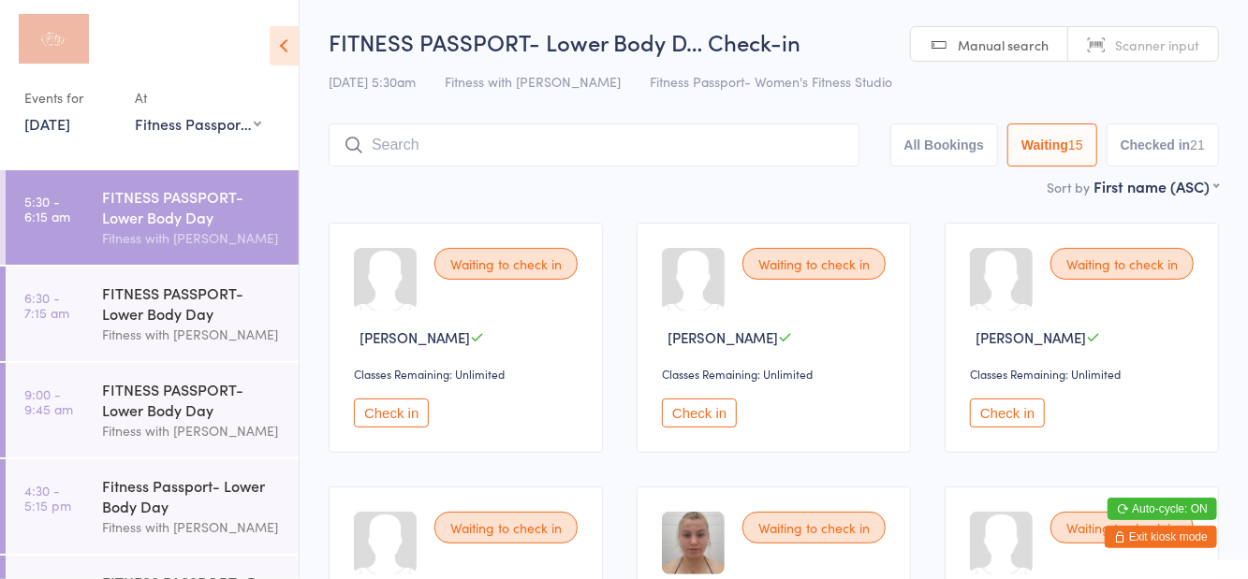
click at [685, 420] on button "Check in" at bounding box center [699, 413] width 75 height 29
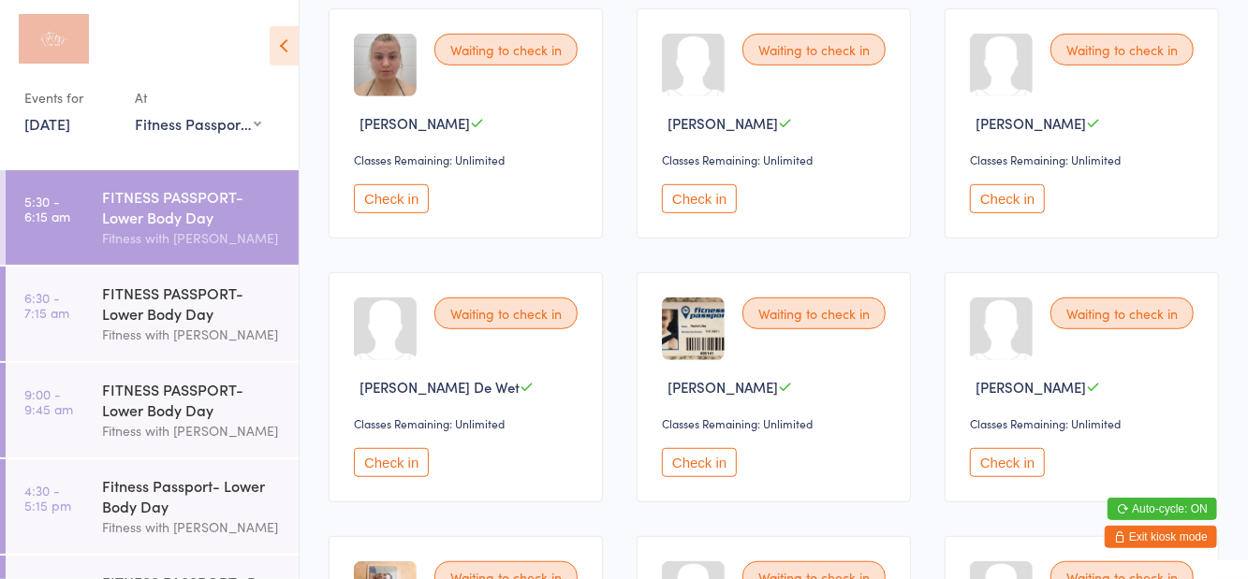
scroll to position [611, 0]
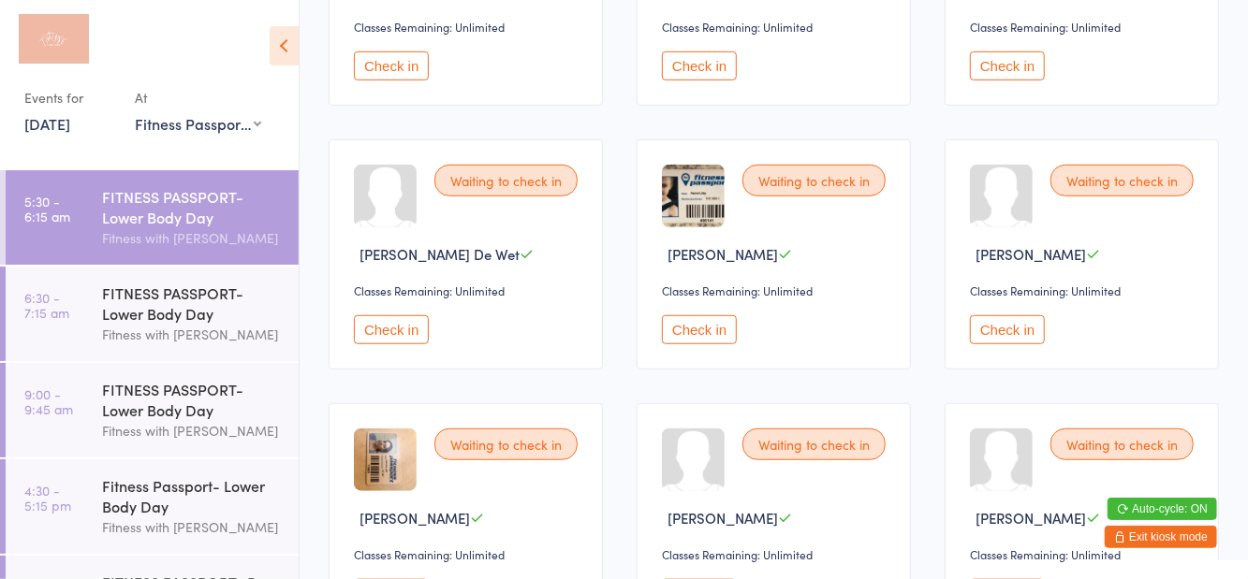
click at [1009, 322] on button "Check in" at bounding box center [1007, 329] width 75 height 29
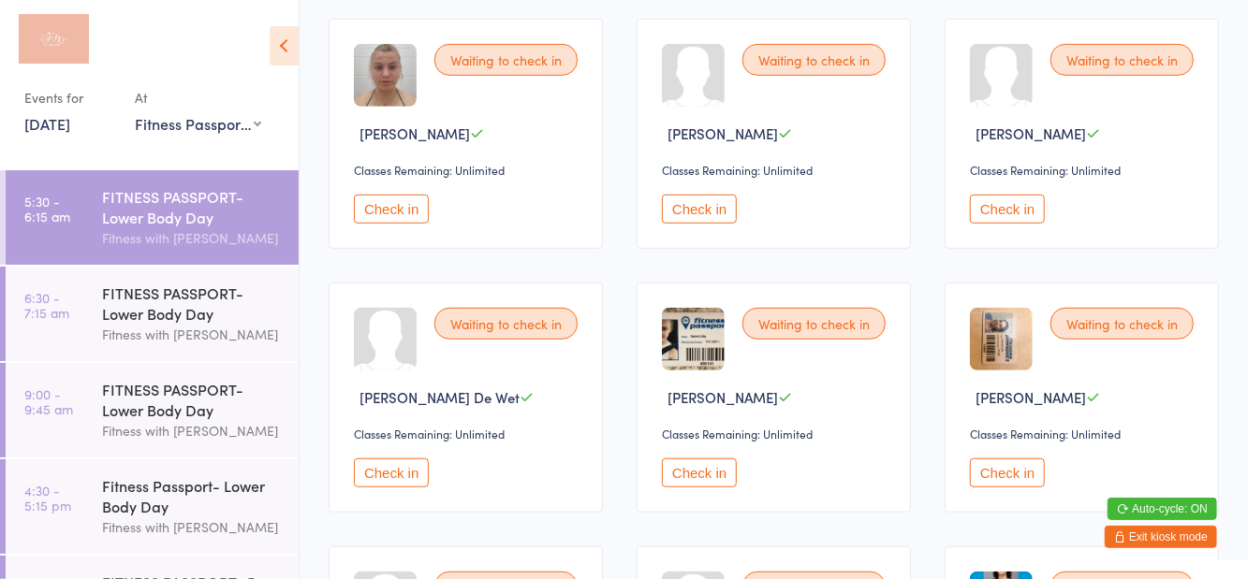
scroll to position [460, 0]
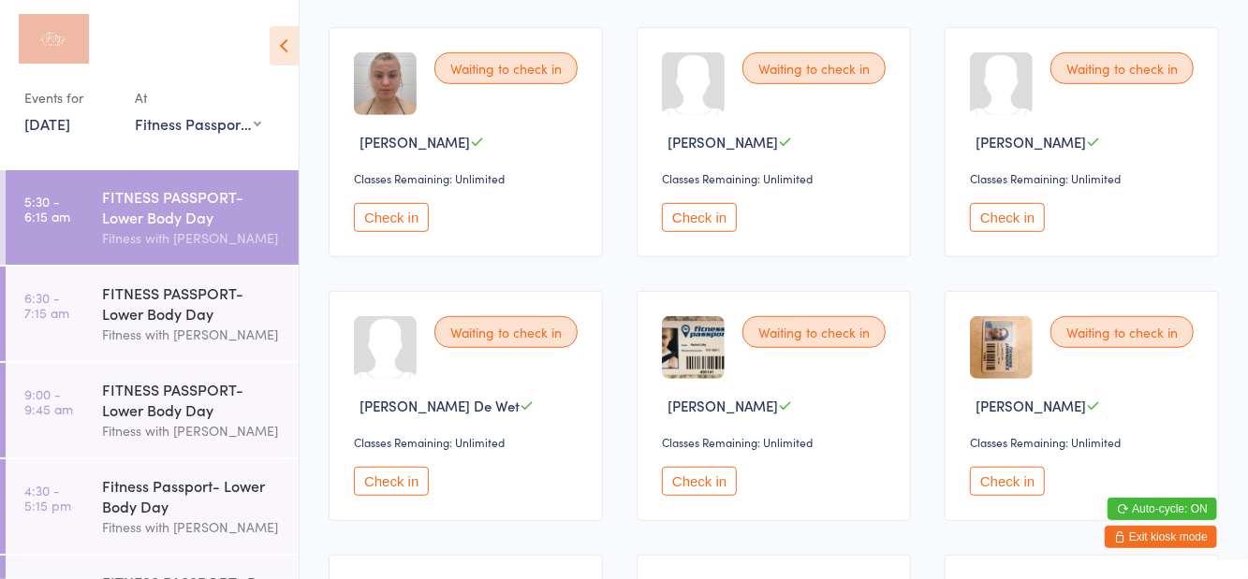
click at [1005, 218] on button "Check in" at bounding box center [1007, 217] width 75 height 29
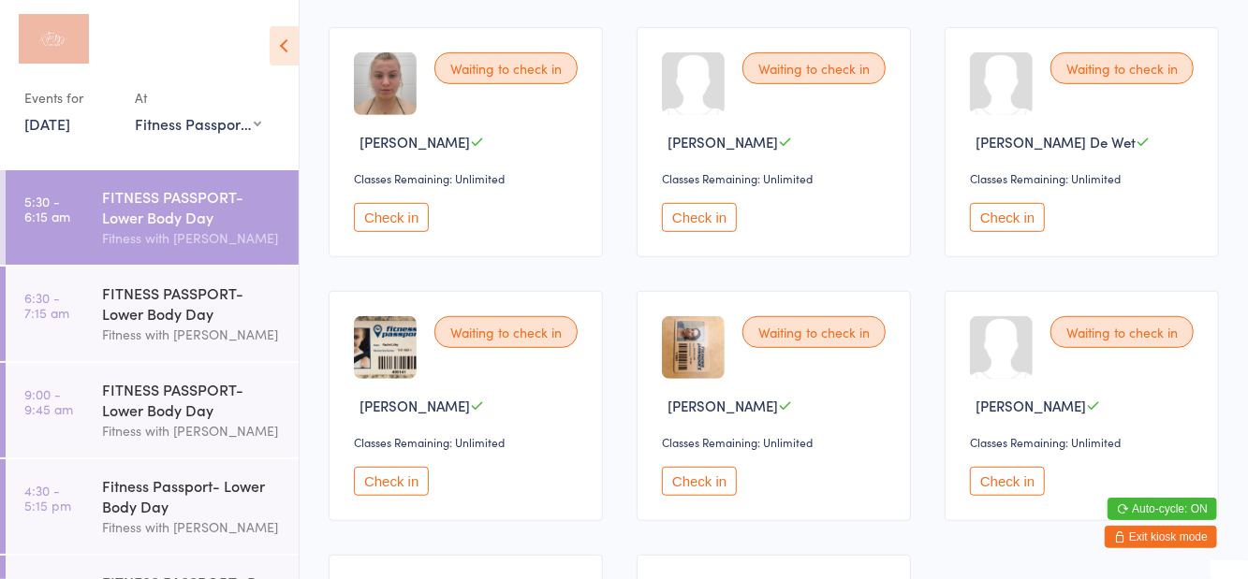
click at [1012, 228] on button "Check in" at bounding box center [1007, 217] width 75 height 29
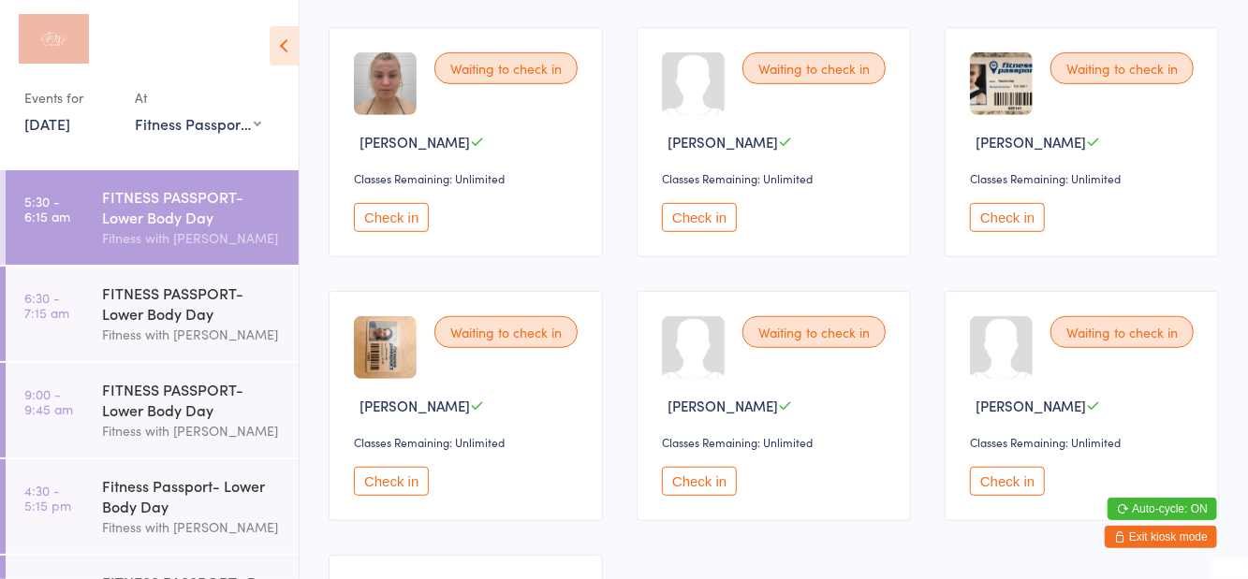
click at [1015, 214] on button "Check in" at bounding box center [1007, 217] width 75 height 29
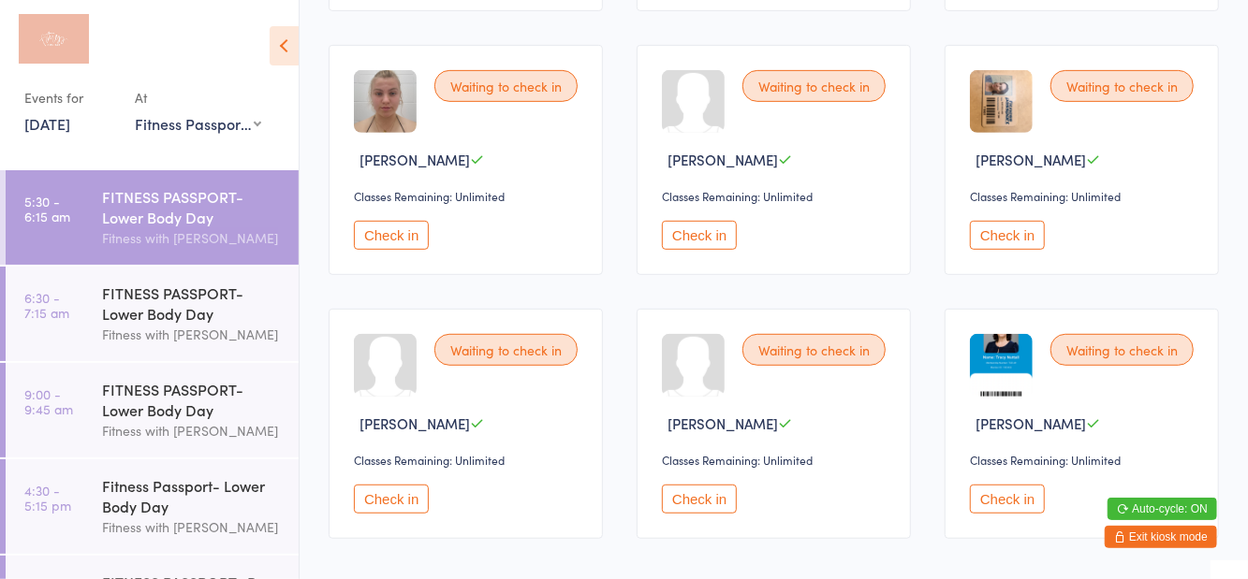
scroll to position [408, 0]
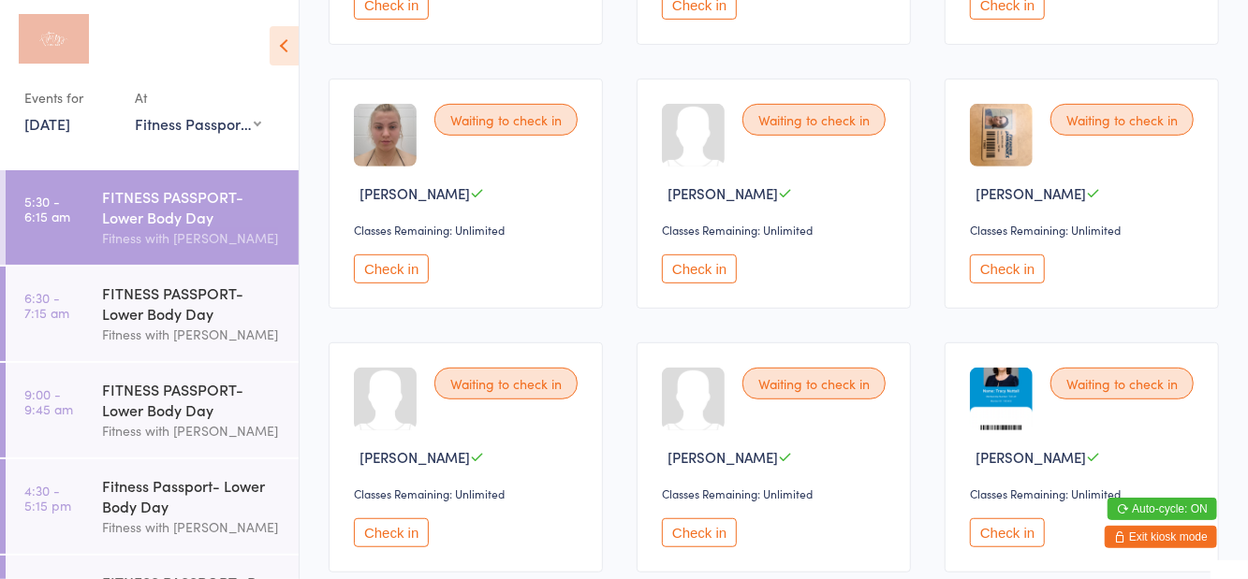
click at [390, 530] on button "Check in" at bounding box center [391, 533] width 75 height 29
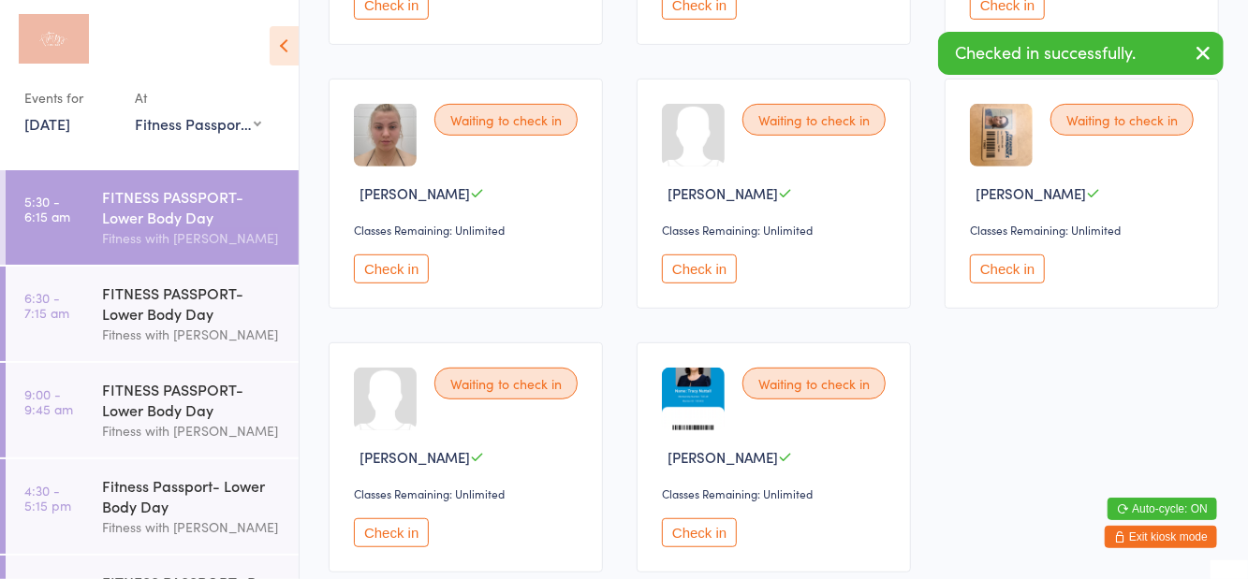
click at [710, 542] on button "Check in" at bounding box center [699, 533] width 75 height 29
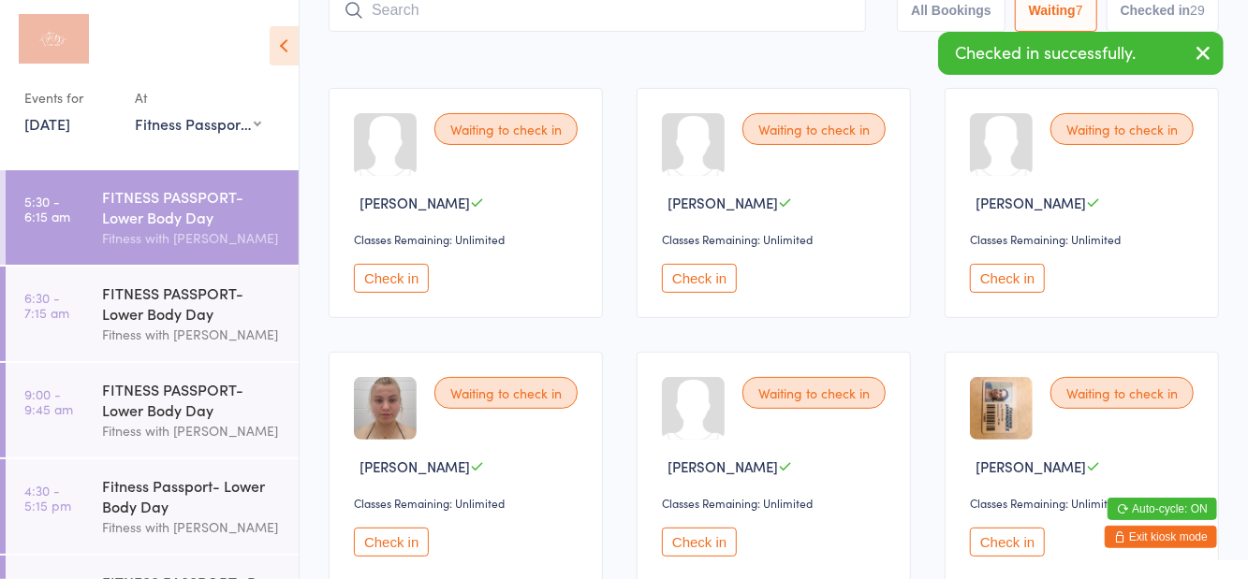
scroll to position [105, 0]
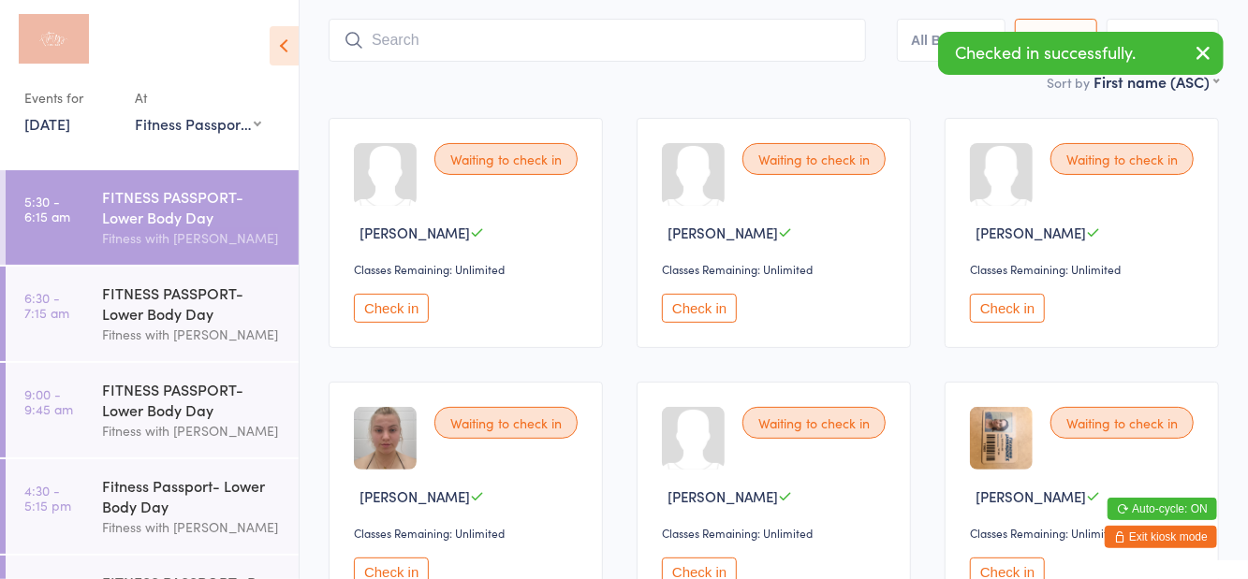
click at [1018, 306] on button "Check in" at bounding box center [1007, 308] width 75 height 29
click at [405, 315] on button "Check in" at bounding box center [391, 308] width 75 height 29
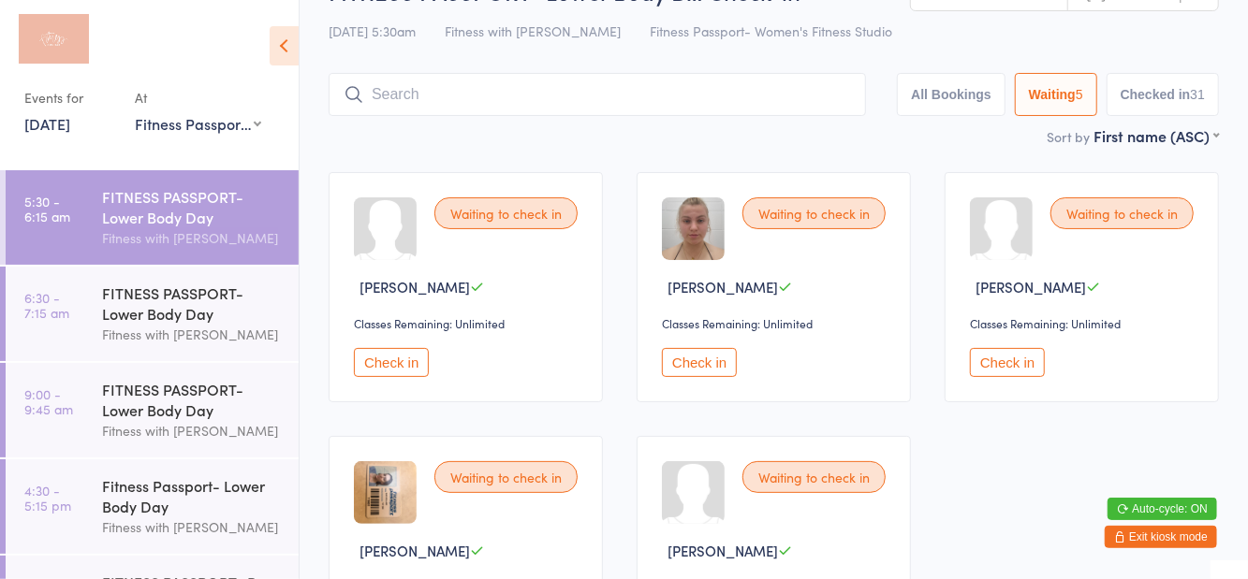
scroll to position [0, 0]
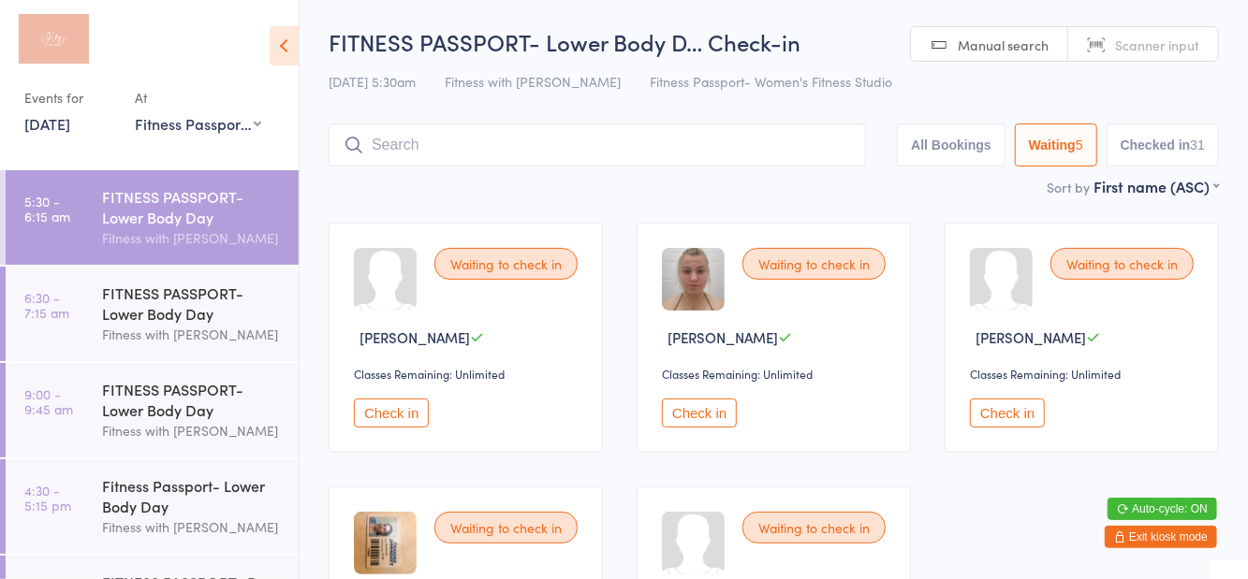
click at [403, 407] on button "Check in" at bounding box center [391, 413] width 75 height 29
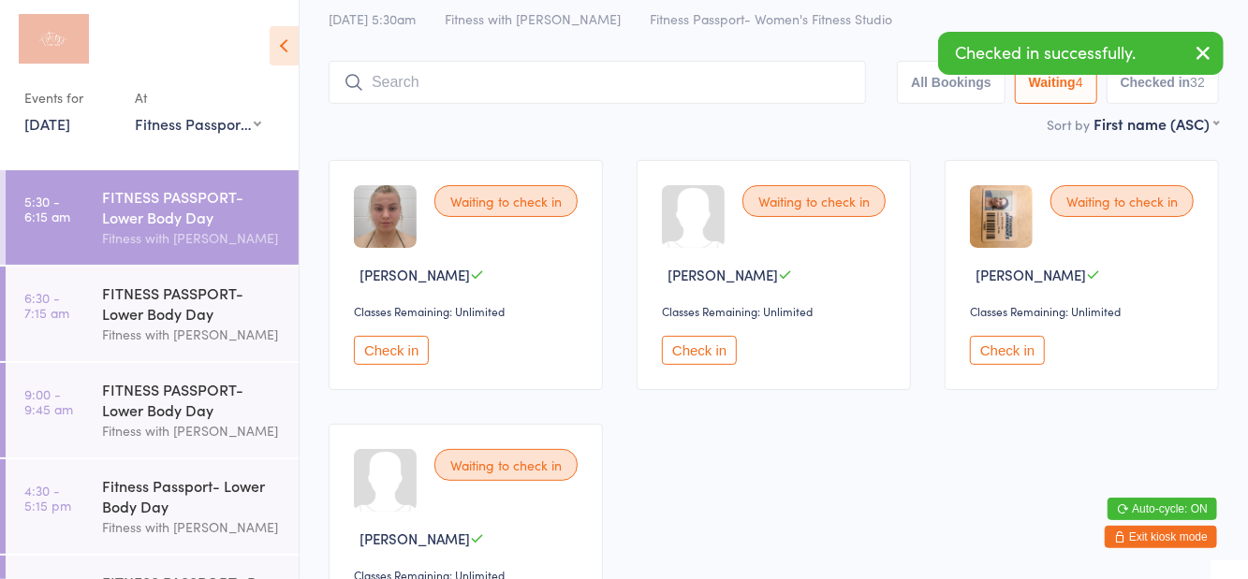
scroll to position [68, 0]
